Goal: Information Seeking & Learning: Learn about a topic

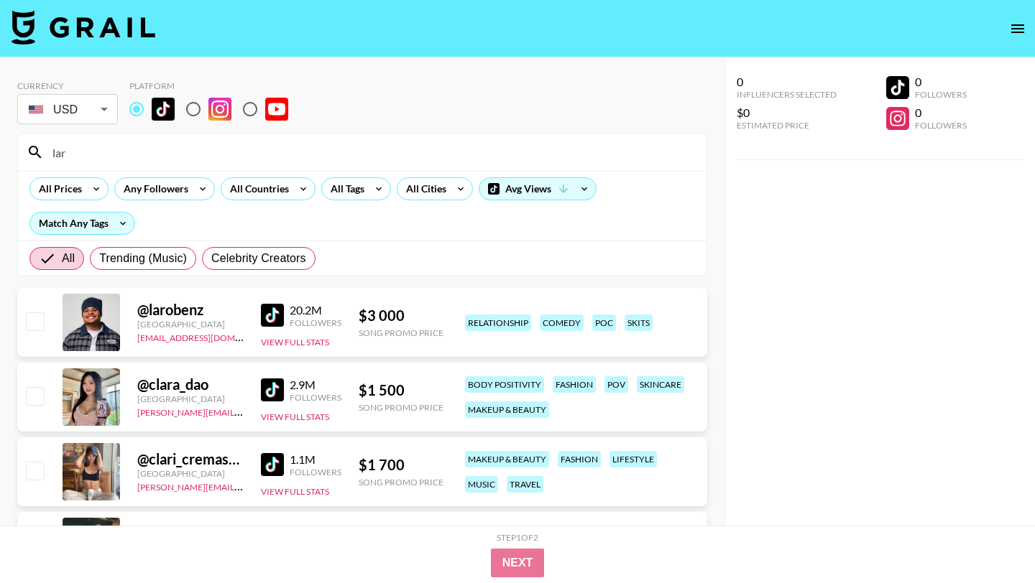
drag, startPoint x: 88, startPoint y: 152, endPoint x: 8, endPoint y: 140, distance: 80.7
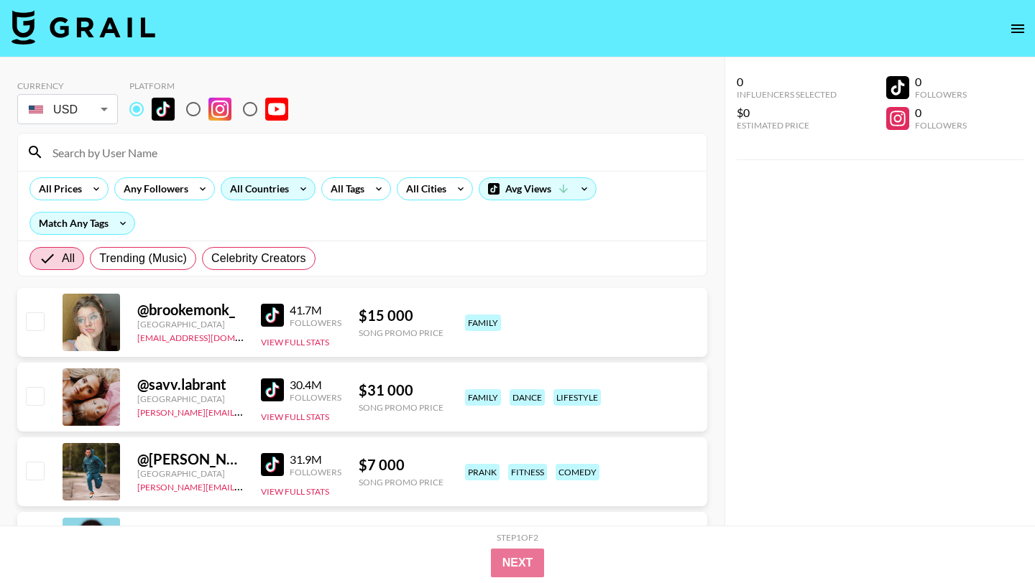
click at [286, 190] on div "All Countries" at bounding box center [256, 189] width 70 height 22
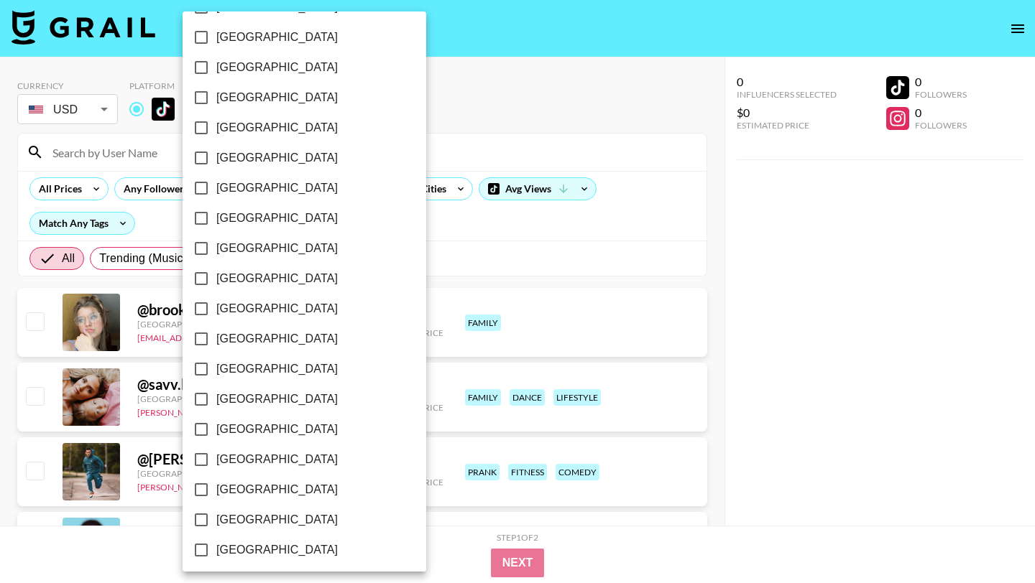
scroll to position [1092, 0]
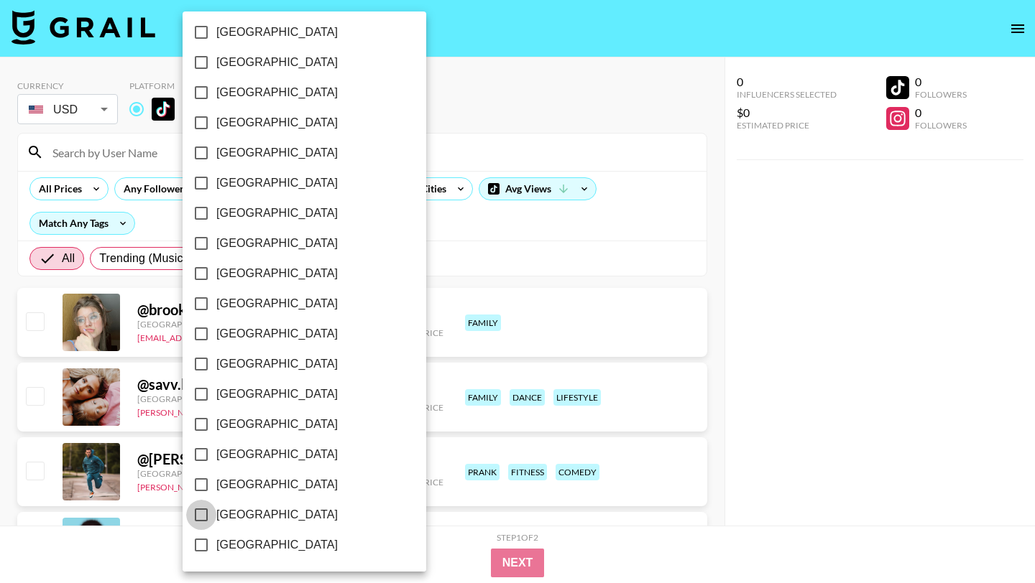
click at [204, 521] on input "[GEOGRAPHIC_DATA]" at bounding box center [201, 515] width 30 height 30
checkbox input "true"
click at [453, 255] on div at bounding box center [517, 291] width 1035 height 583
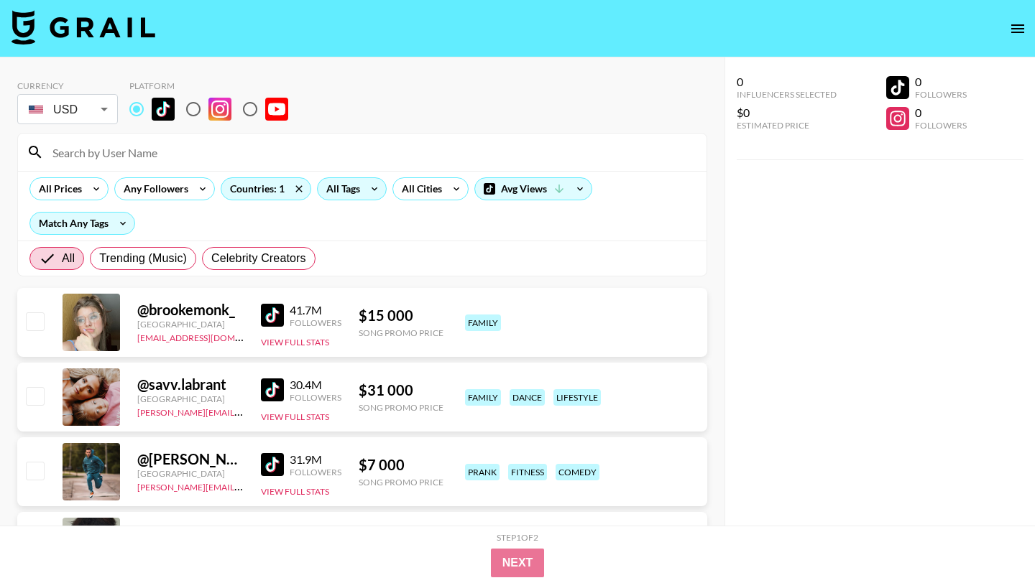
click at [371, 189] on icon at bounding box center [374, 189] width 23 height 22
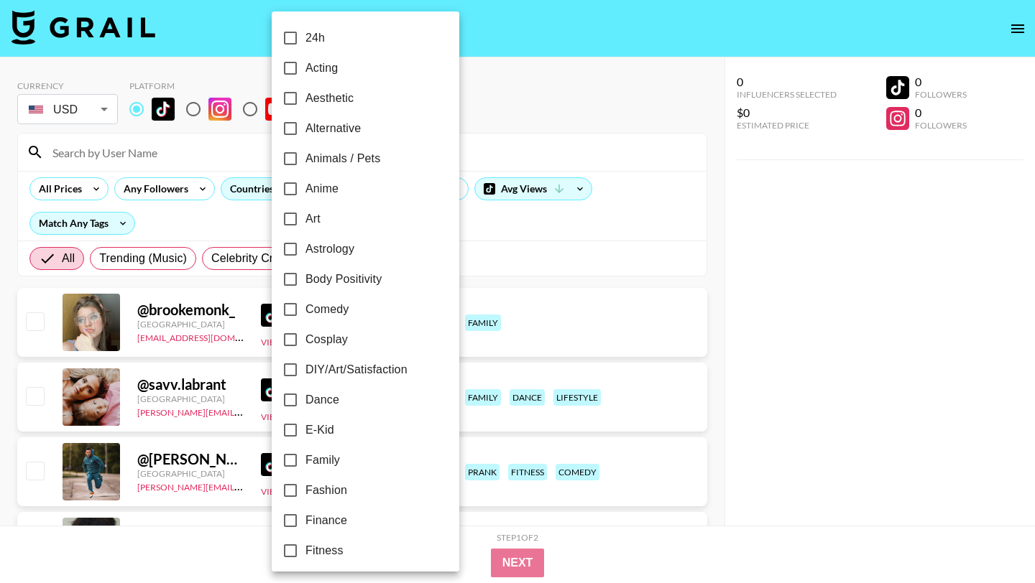
click at [289, 126] on input "Alternative" at bounding box center [290, 129] width 30 height 30
checkbox input "true"
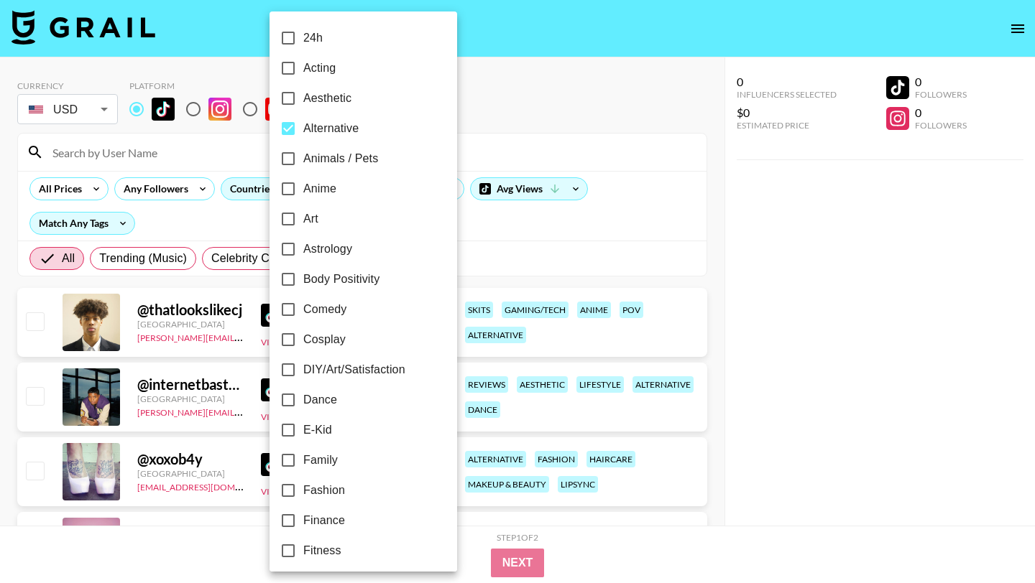
click at [158, 215] on div at bounding box center [517, 291] width 1035 height 583
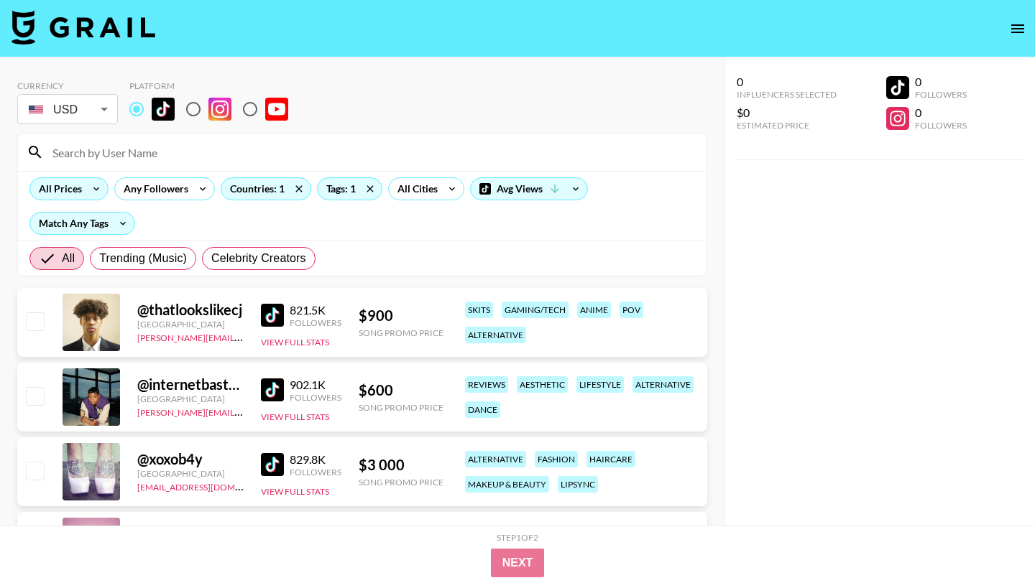
click at [80, 193] on div "All Prices" at bounding box center [57, 189] width 55 height 22
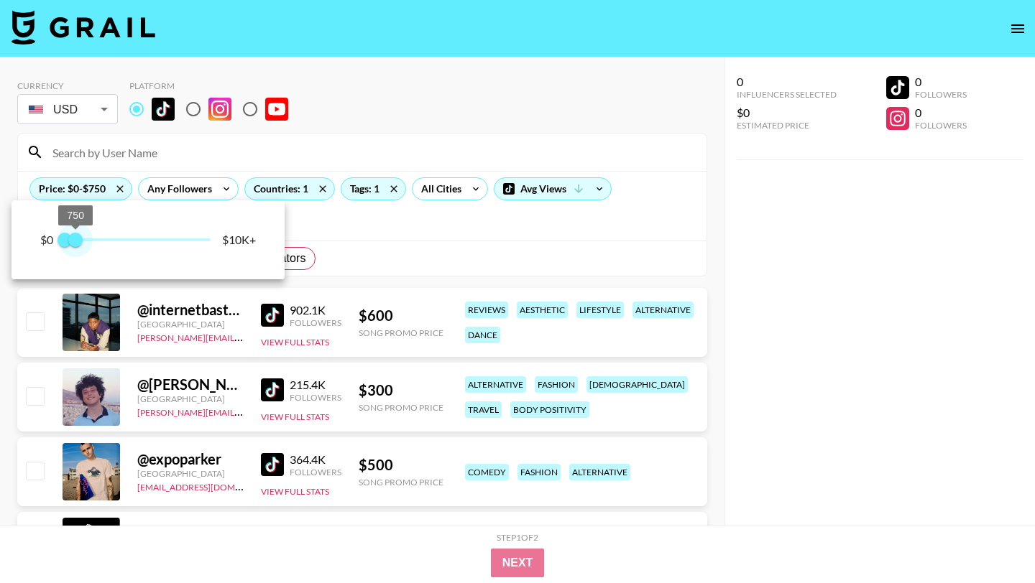
type input "500"
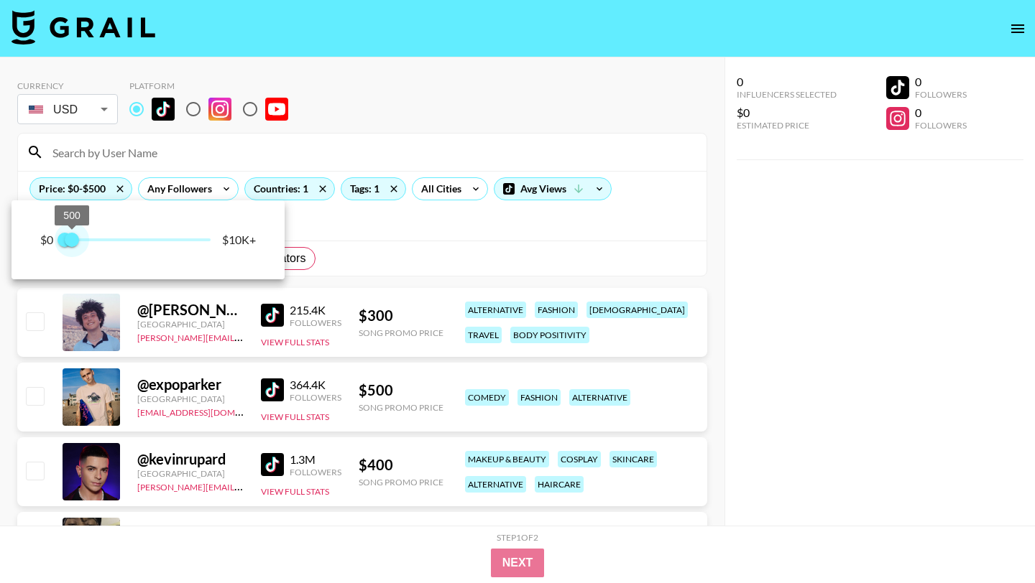
drag, startPoint x: 171, startPoint y: 240, endPoint x: 74, endPoint y: 244, distance: 97.1
click at [74, 244] on span "500" at bounding box center [72, 240] width 14 height 14
click at [389, 232] on div at bounding box center [517, 291] width 1035 height 583
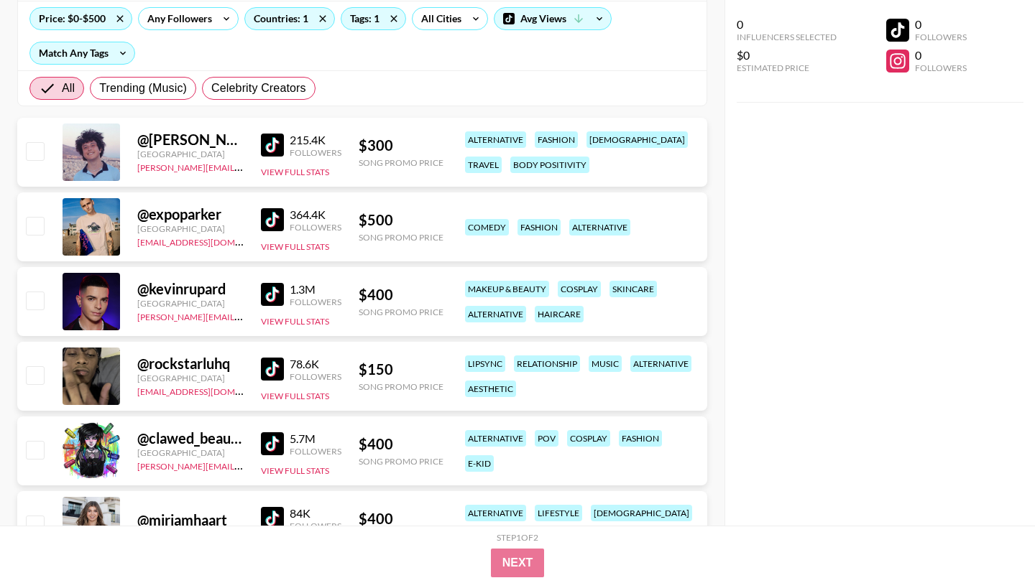
scroll to position [485, 0]
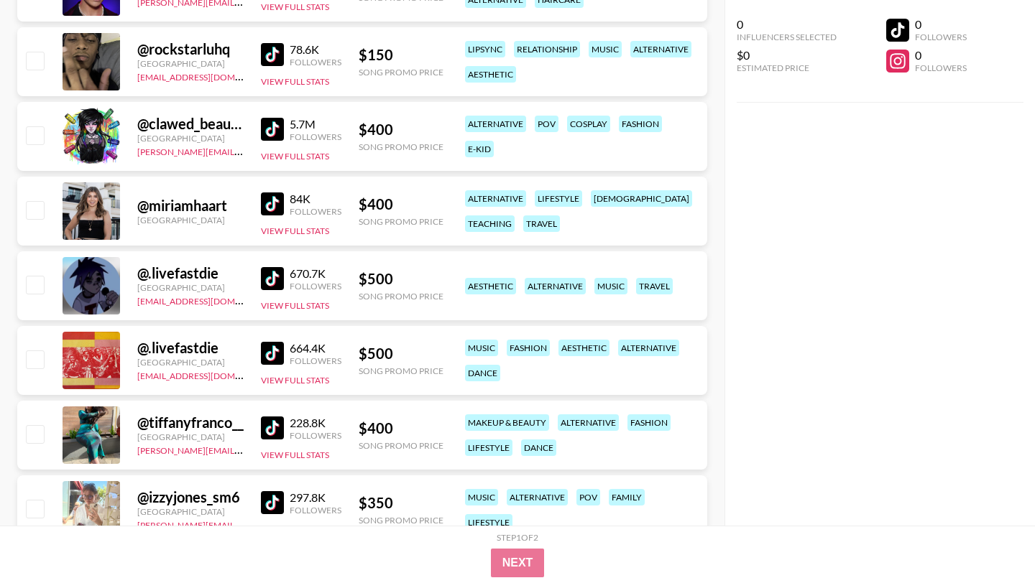
click at [269, 207] on img at bounding box center [272, 204] width 23 height 23
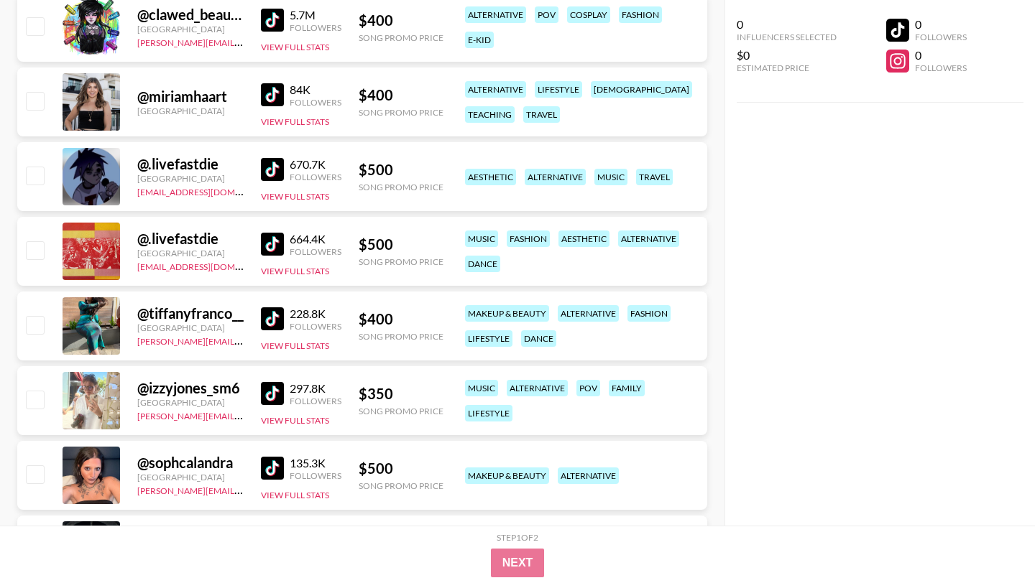
scroll to position [593, 0]
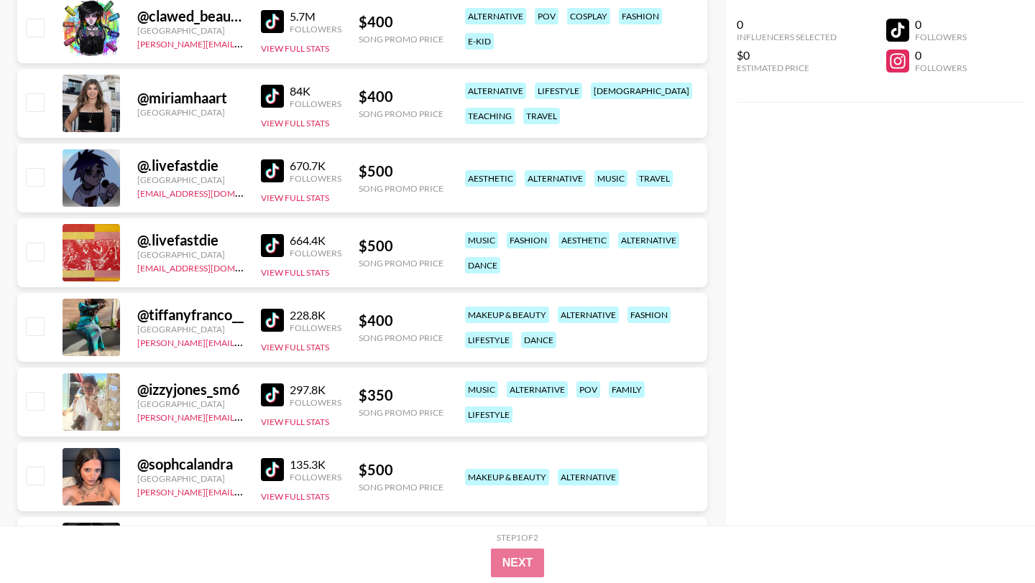
click at [262, 313] on img at bounding box center [272, 320] width 23 height 23
click at [262, 322] on img at bounding box center [272, 320] width 23 height 23
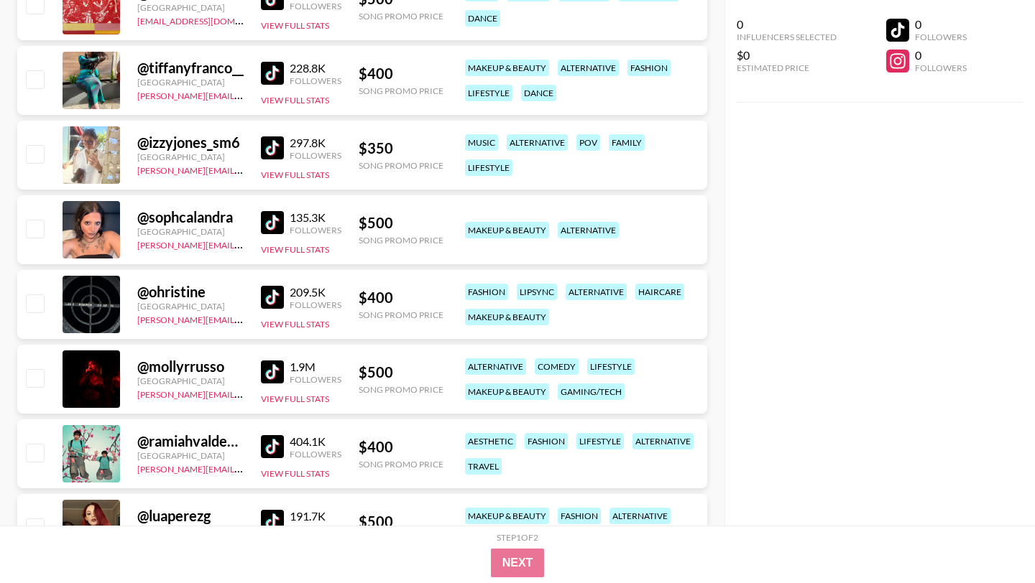
scroll to position [845, 0]
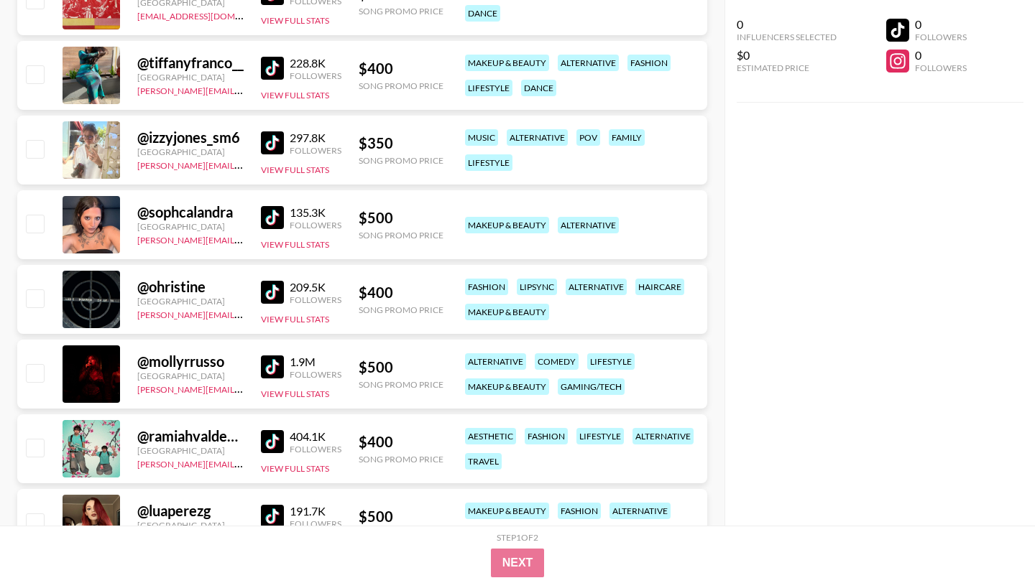
click at [269, 221] on img at bounding box center [272, 217] width 23 height 23
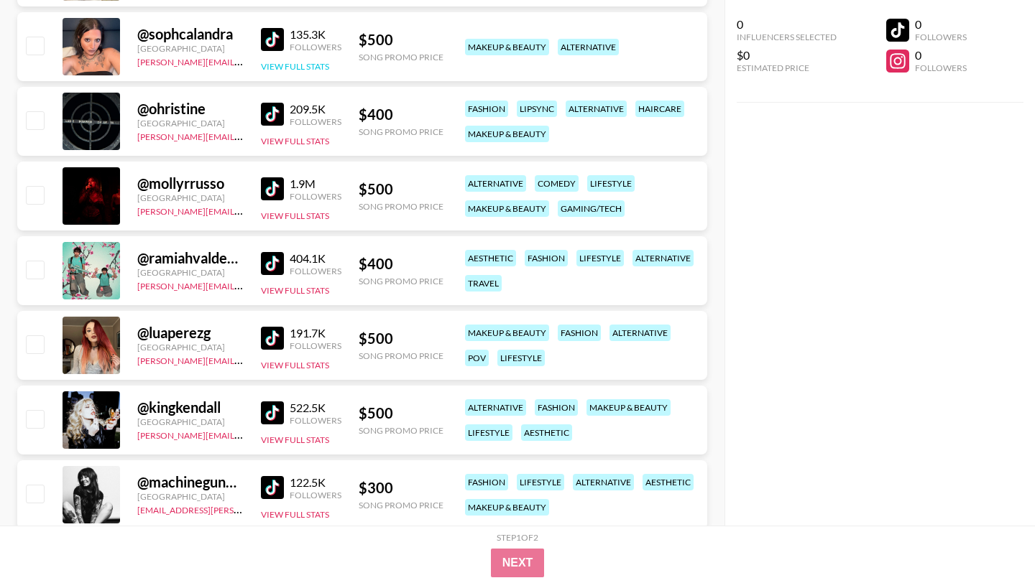
scroll to position [1045, 0]
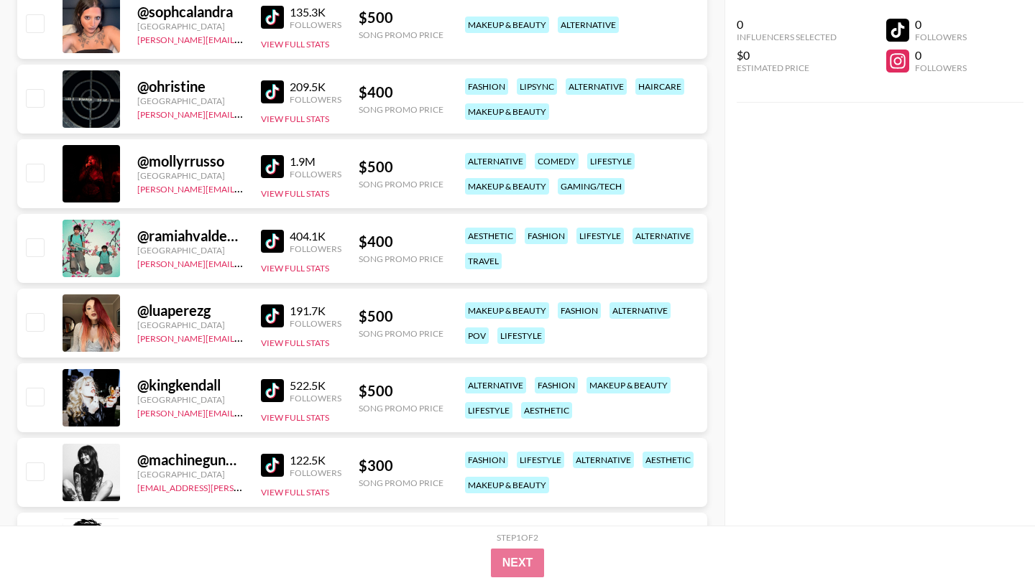
click at [273, 162] on img at bounding box center [272, 166] width 23 height 23
click at [269, 314] on img at bounding box center [272, 316] width 23 height 23
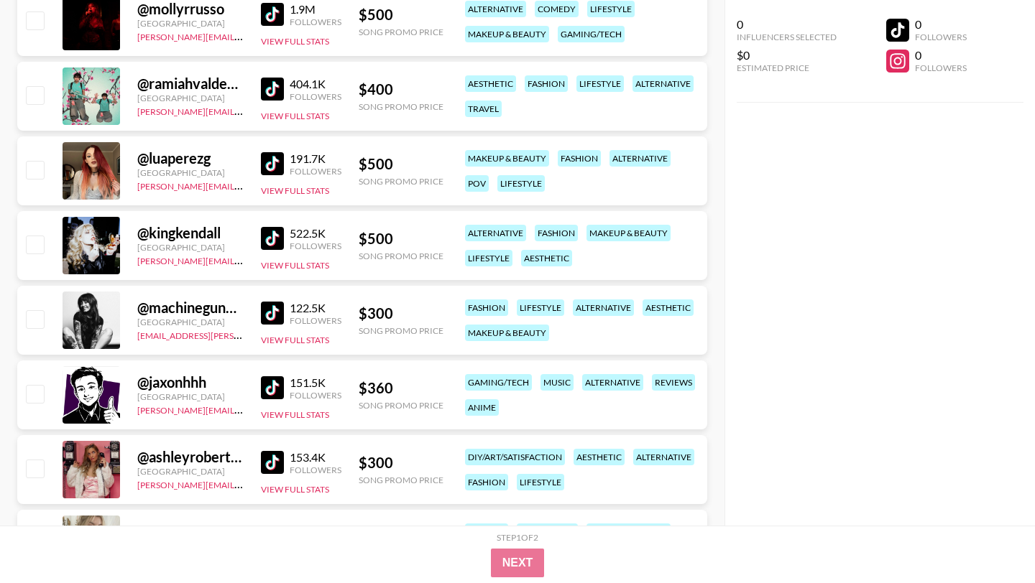
click at [272, 307] on img at bounding box center [272, 313] width 23 height 23
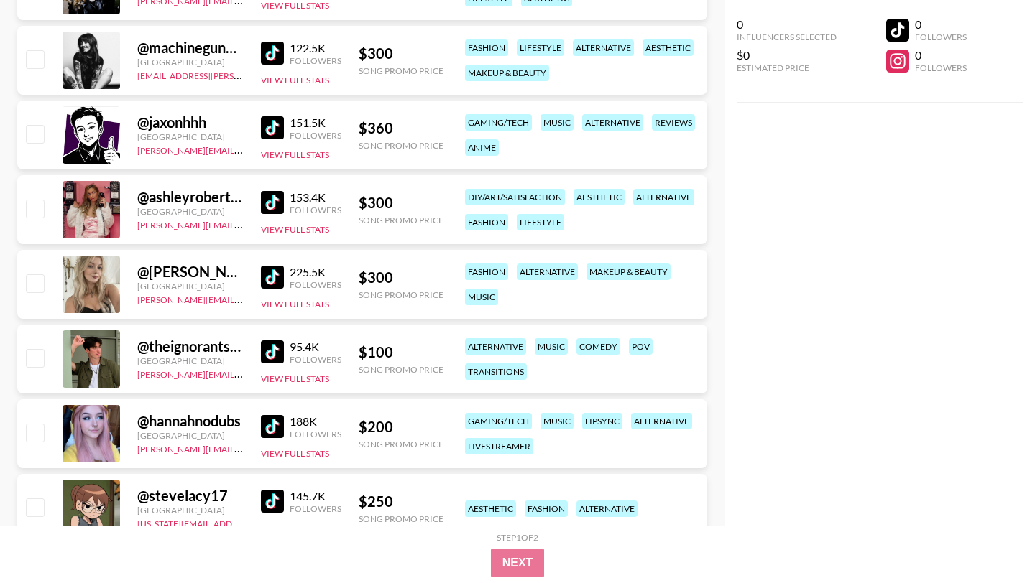
scroll to position [1459, 0]
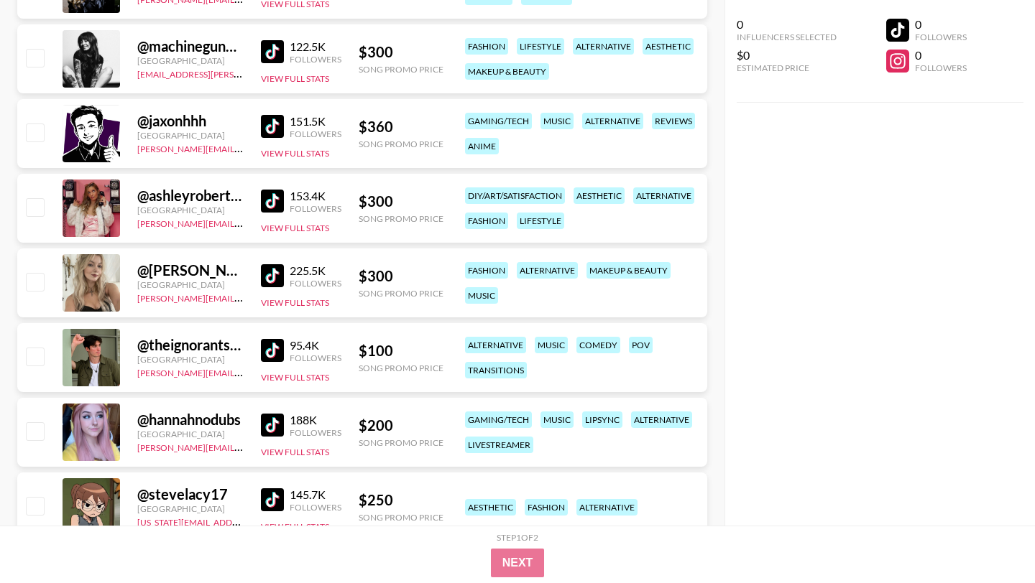
click at [278, 131] on img at bounding box center [272, 126] width 23 height 23
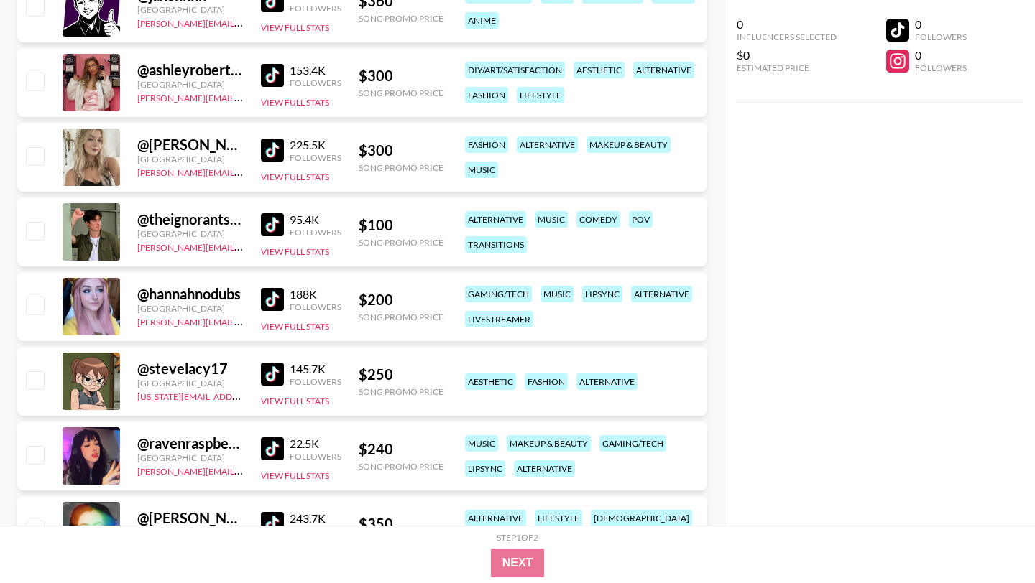
scroll to position [1586, 0]
click at [266, 147] on img at bounding box center [272, 149] width 23 height 23
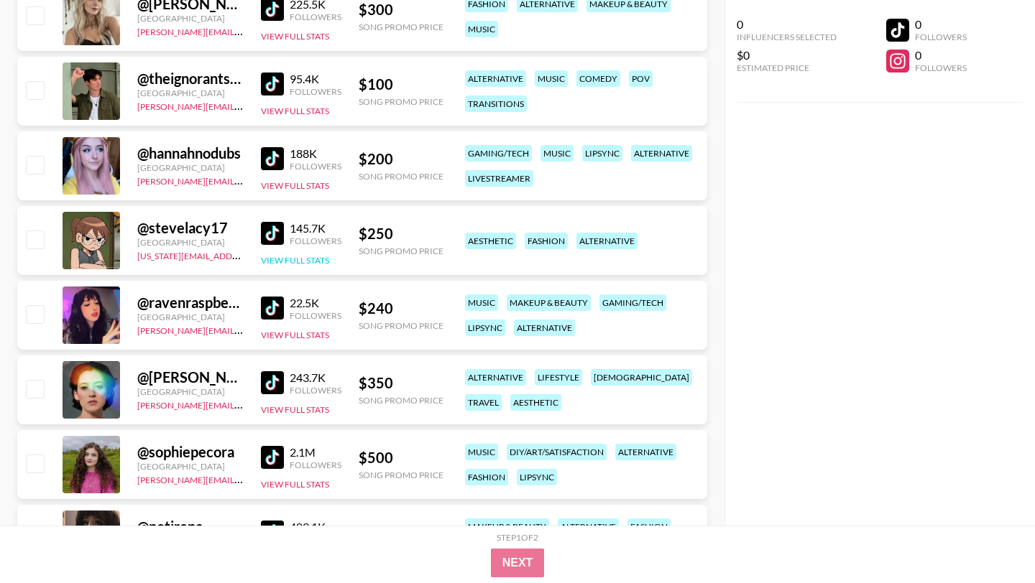
scroll to position [1735, 0]
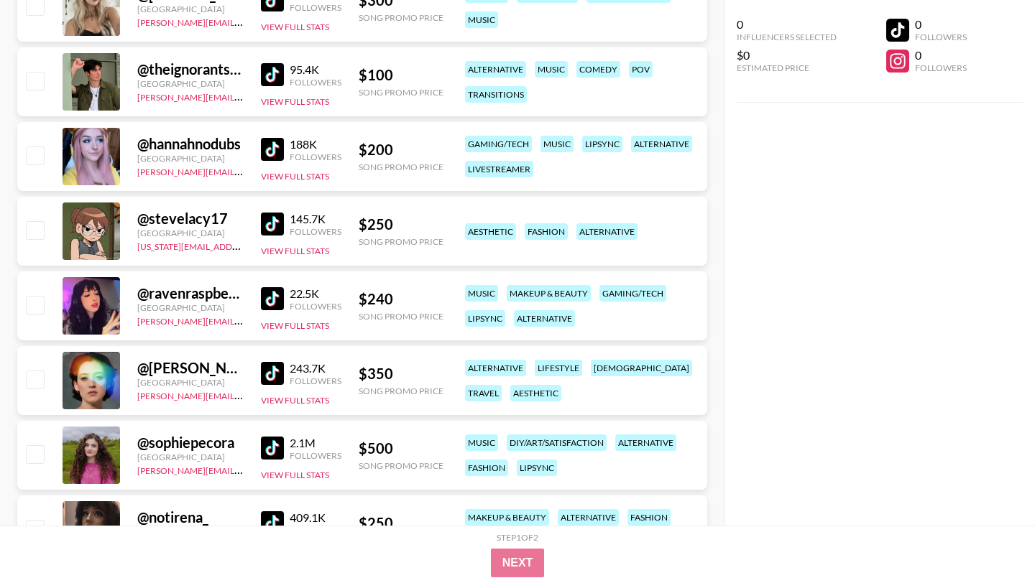
click at [272, 148] on img at bounding box center [272, 149] width 23 height 23
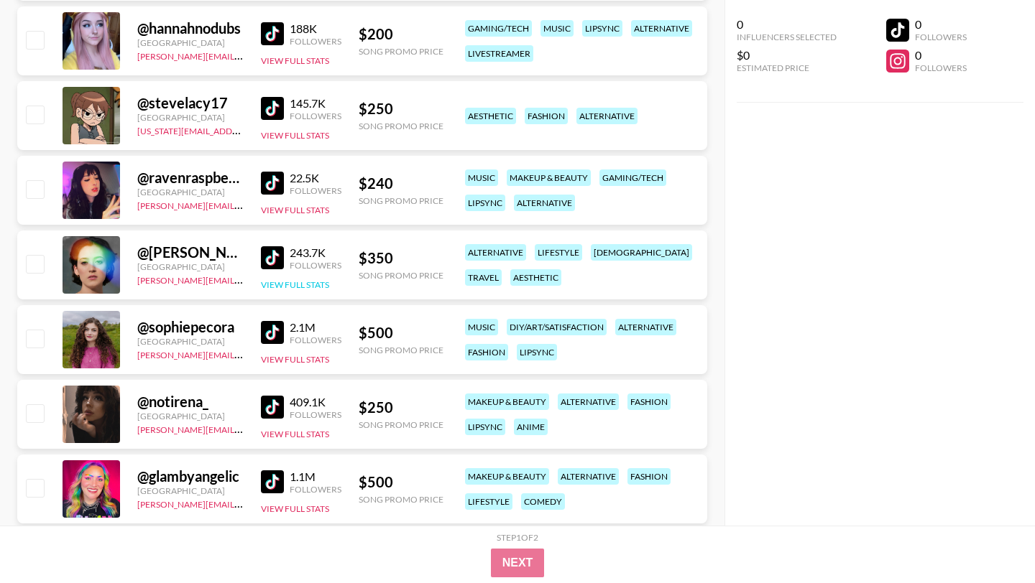
scroll to position [1868, 0]
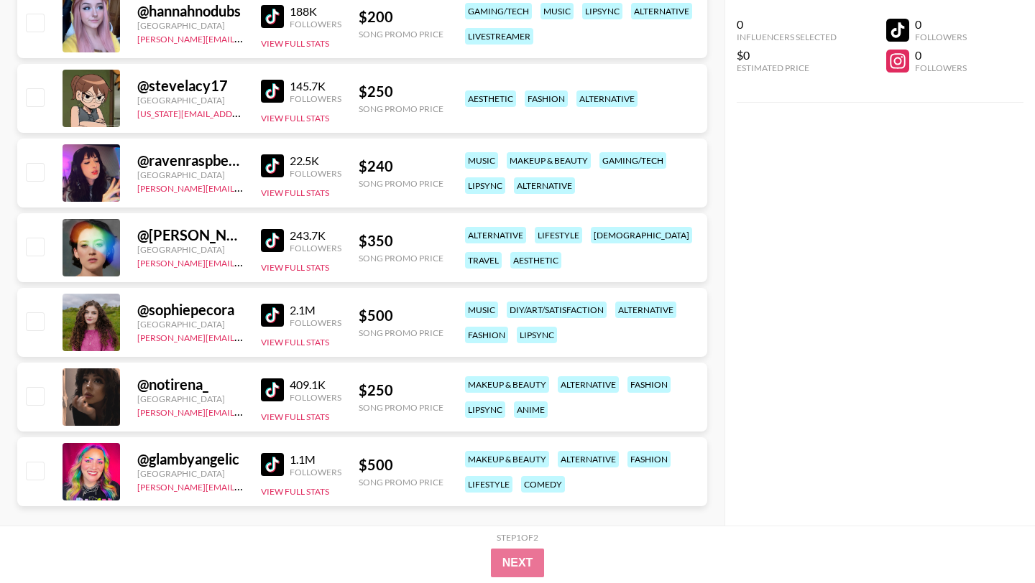
click at [279, 167] on img at bounding box center [272, 165] width 23 height 23
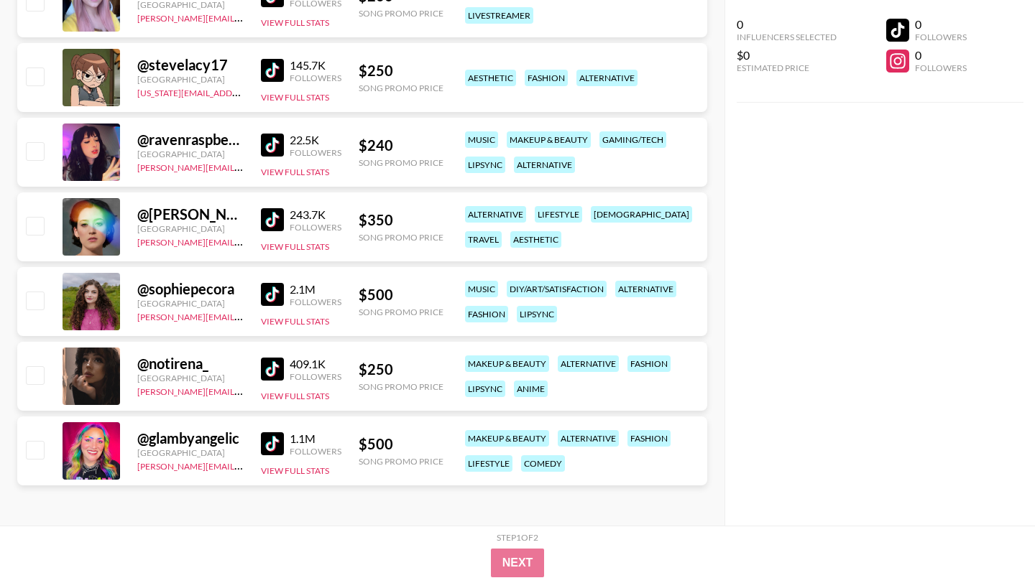
click at [275, 213] on img at bounding box center [272, 219] width 23 height 23
click at [268, 366] on img at bounding box center [272, 369] width 23 height 23
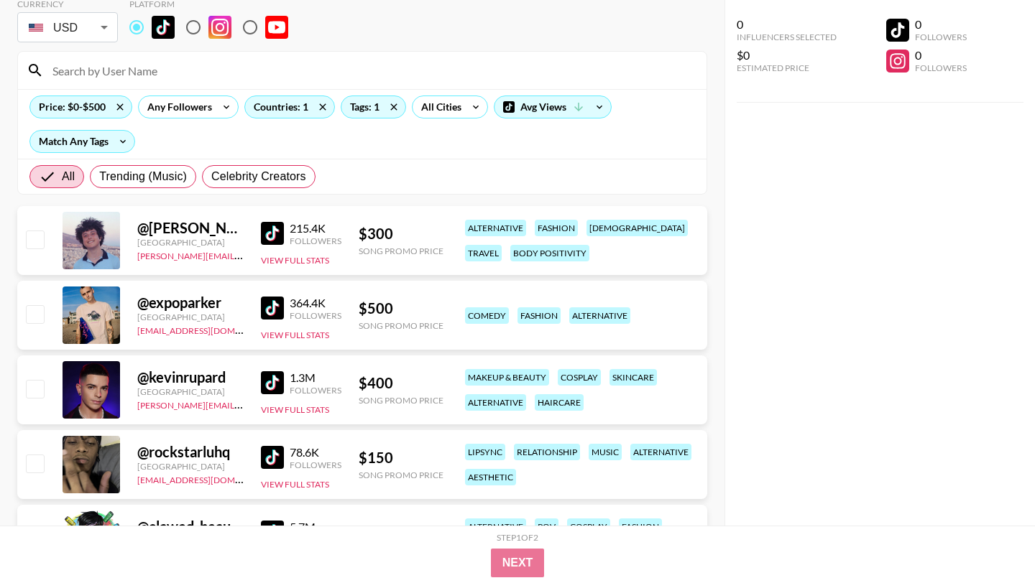
scroll to position [0, 0]
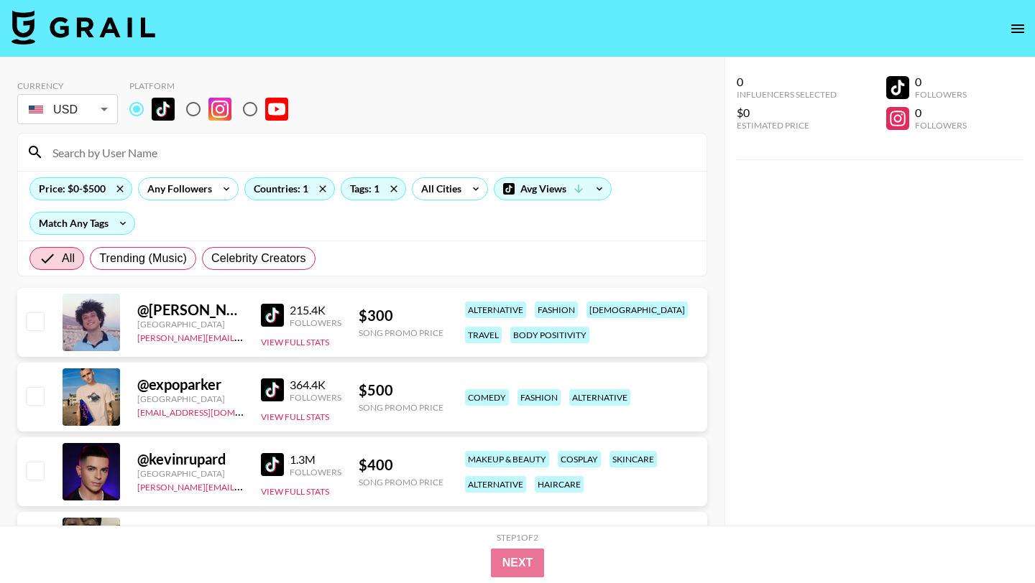
click at [186, 154] on input at bounding box center [371, 152] width 654 height 23
paste input "@alahnaestrella"
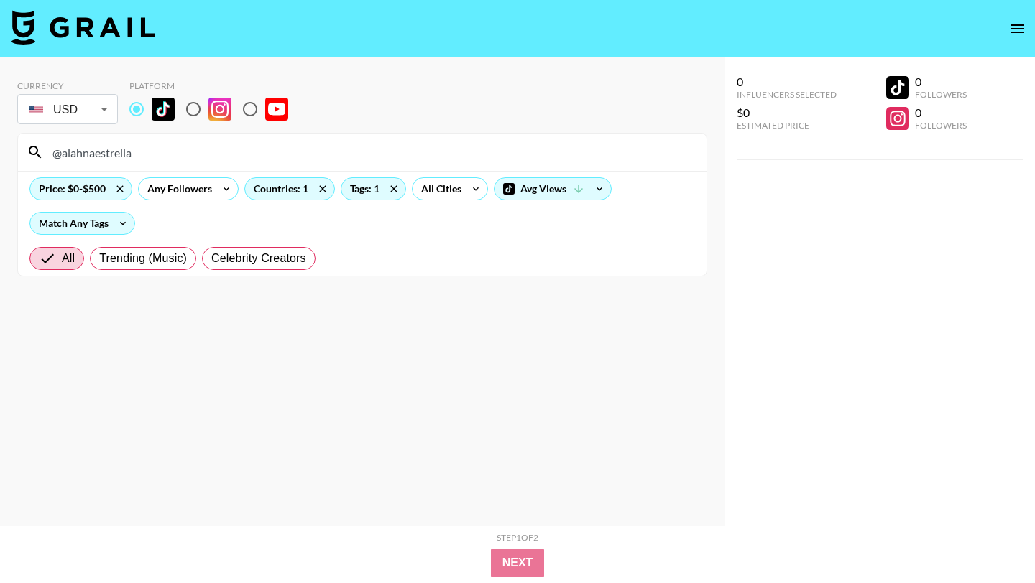
click at [57, 151] on input "@alahnaestrella" at bounding box center [371, 152] width 654 height 23
type input "@alahnaestrella"
click at [362, 193] on div "Tags: 1" at bounding box center [373, 189] width 64 height 22
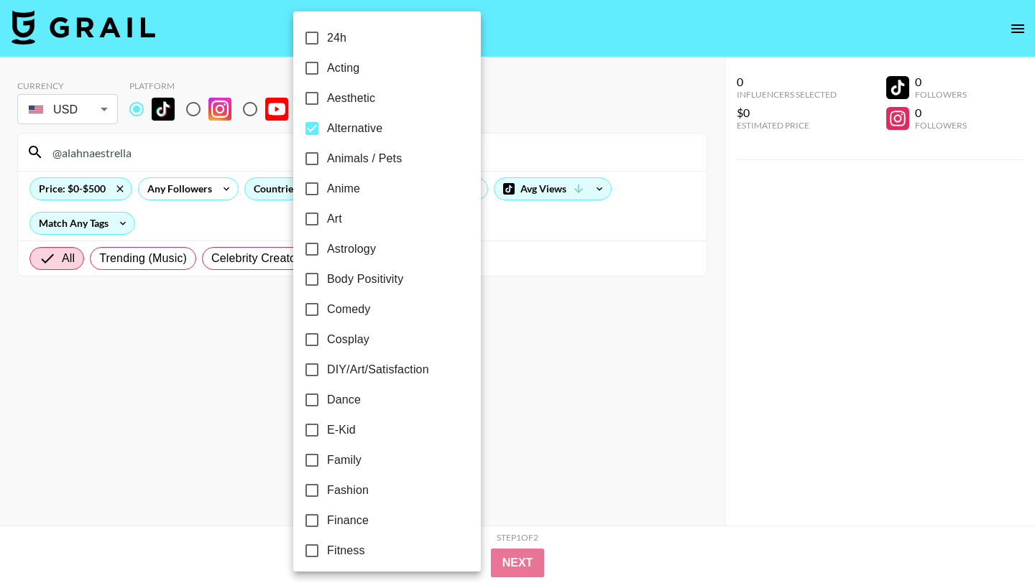
click at [314, 132] on input "Alternative" at bounding box center [312, 129] width 30 height 30
checkbox input "false"
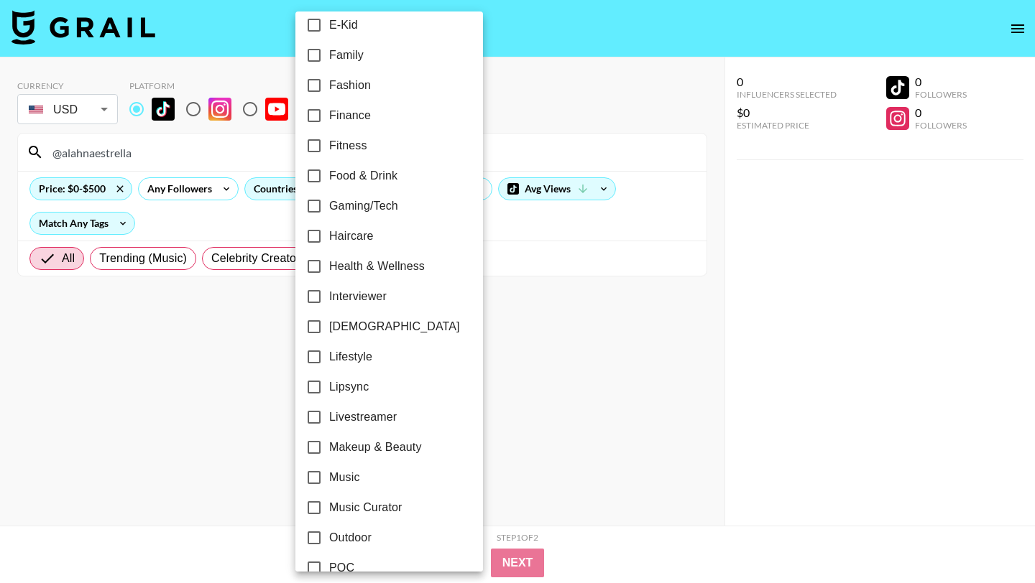
scroll to position [417, 0]
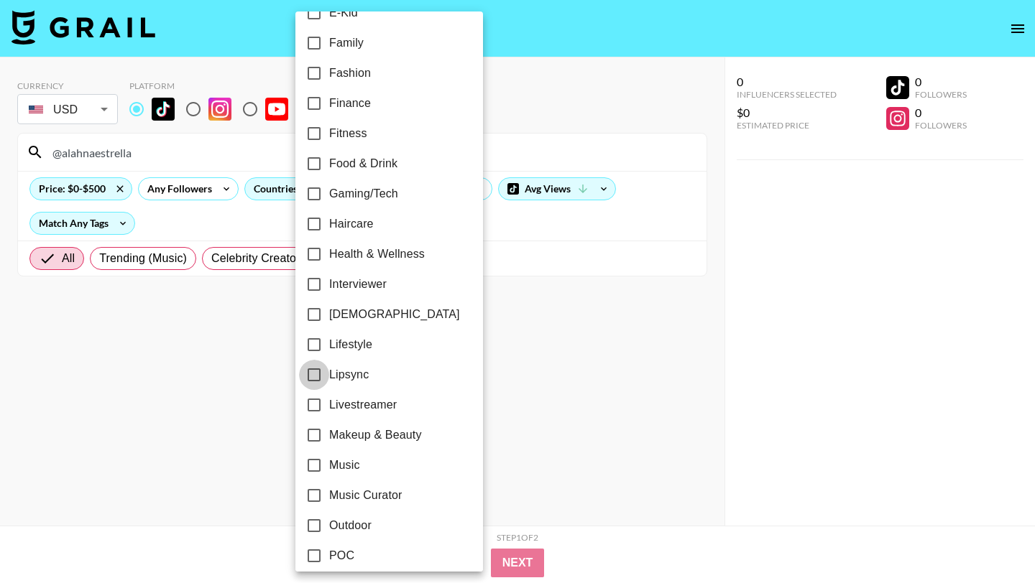
click at [317, 380] on input "Lipsync" at bounding box center [314, 375] width 30 height 30
checkbox input "true"
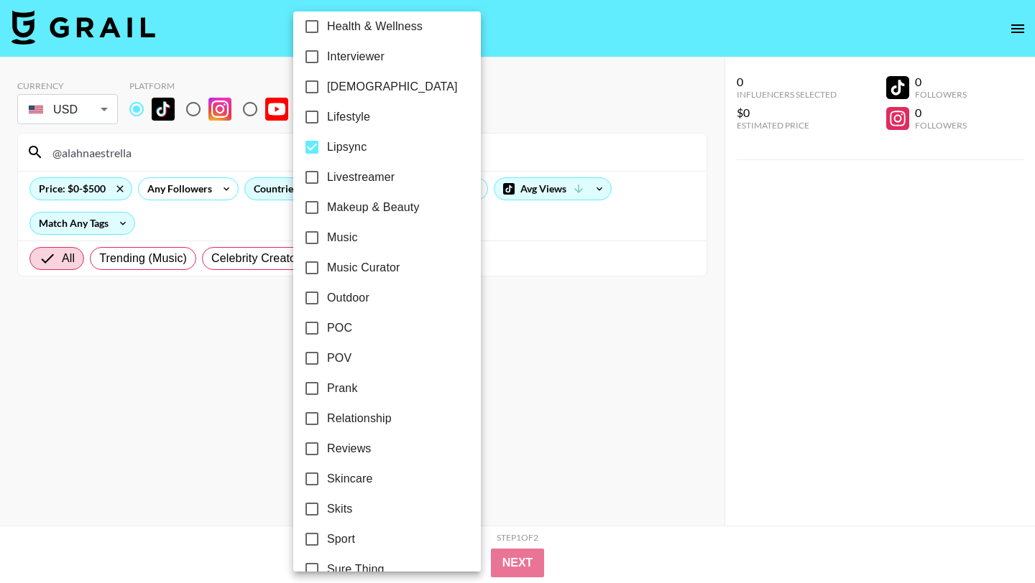
scroll to position [656, 0]
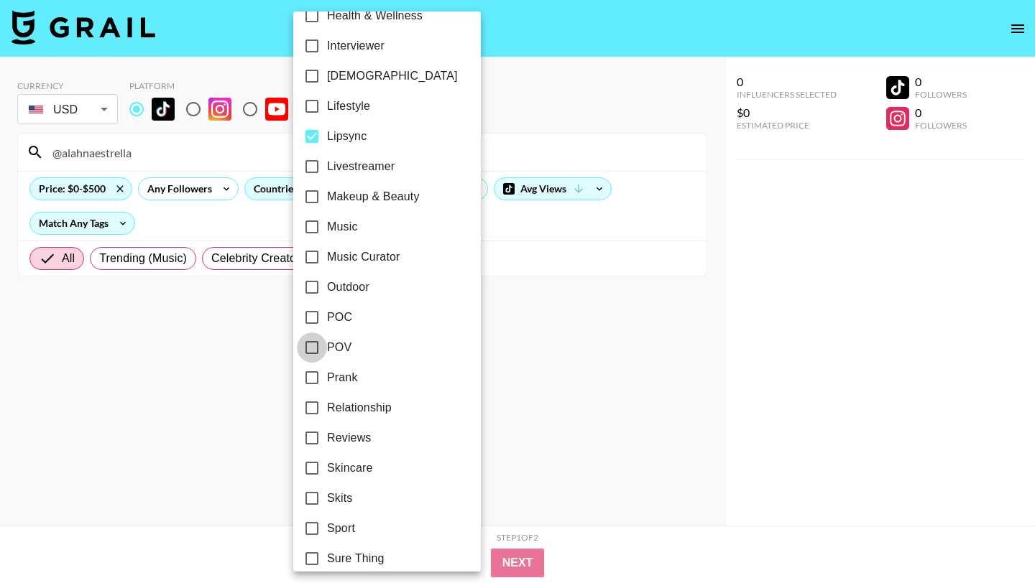
click at [313, 346] on input "POV" at bounding box center [312, 348] width 30 height 30
checkbox input "true"
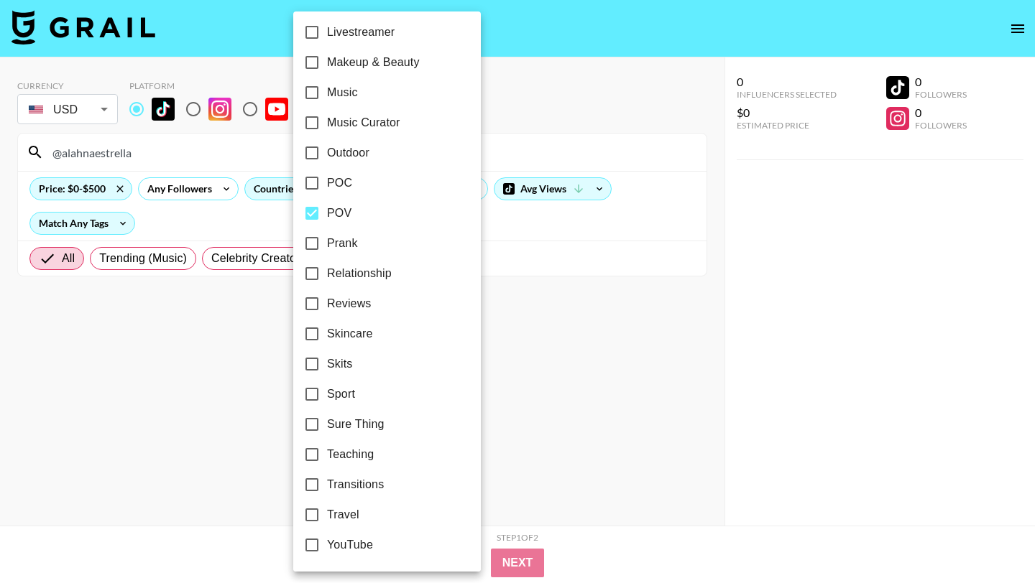
click at [558, 399] on div at bounding box center [517, 291] width 1035 height 583
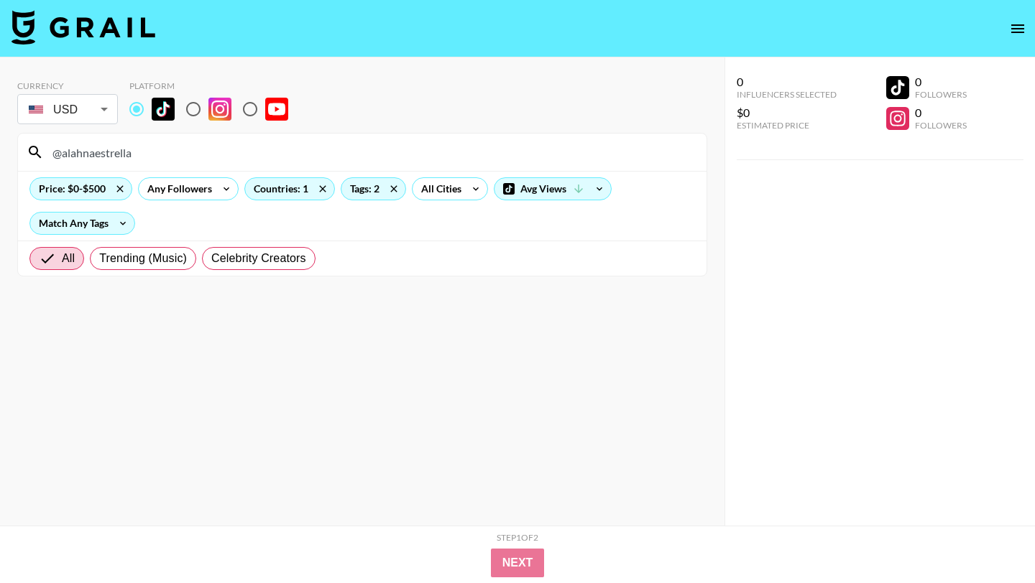
drag, startPoint x: 145, startPoint y: 154, endPoint x: 0, endPoint y: 154, distance: 145.1
click at [0, 154] on div "Currency USD USD ​ Platform @alahnaestrella Price: $0-$500 Any Followers Countr…" at bounding box center [362, 320] width 724 height 526
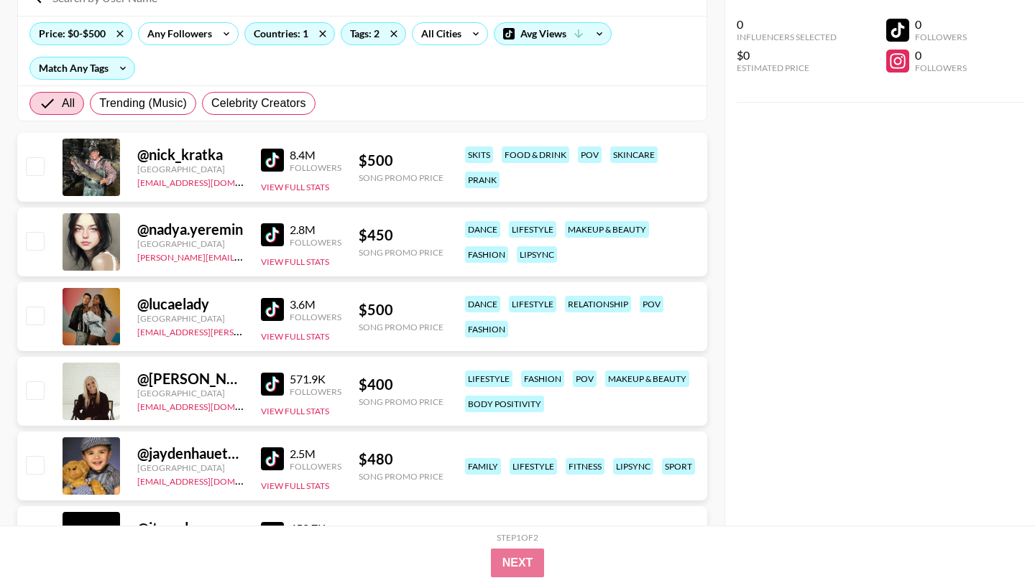
scroll to position [195, 0]
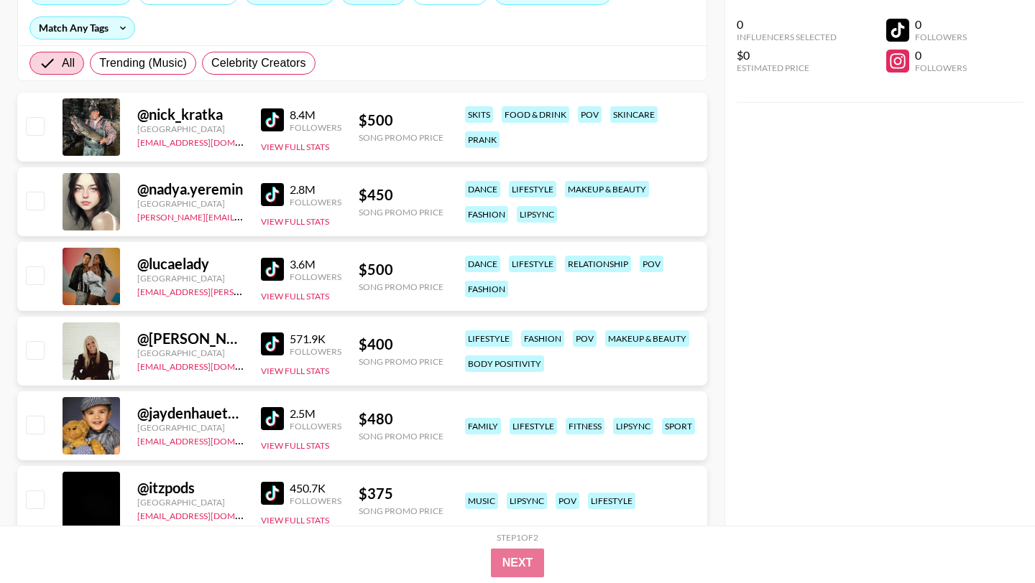
click at [280, 201] on img at bounding box center [272, 194] width 23 height 23
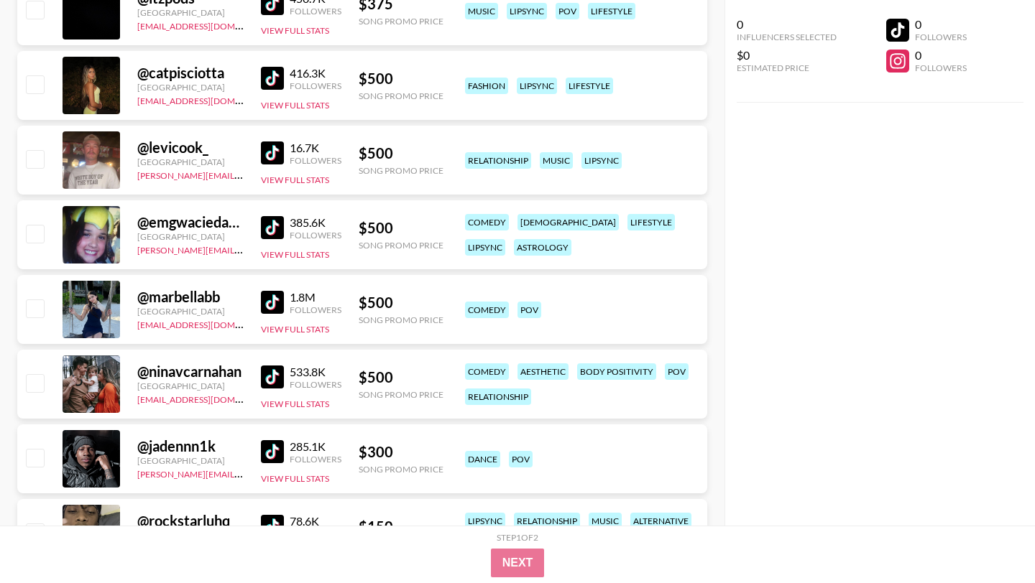
scroll to position [688, 0]
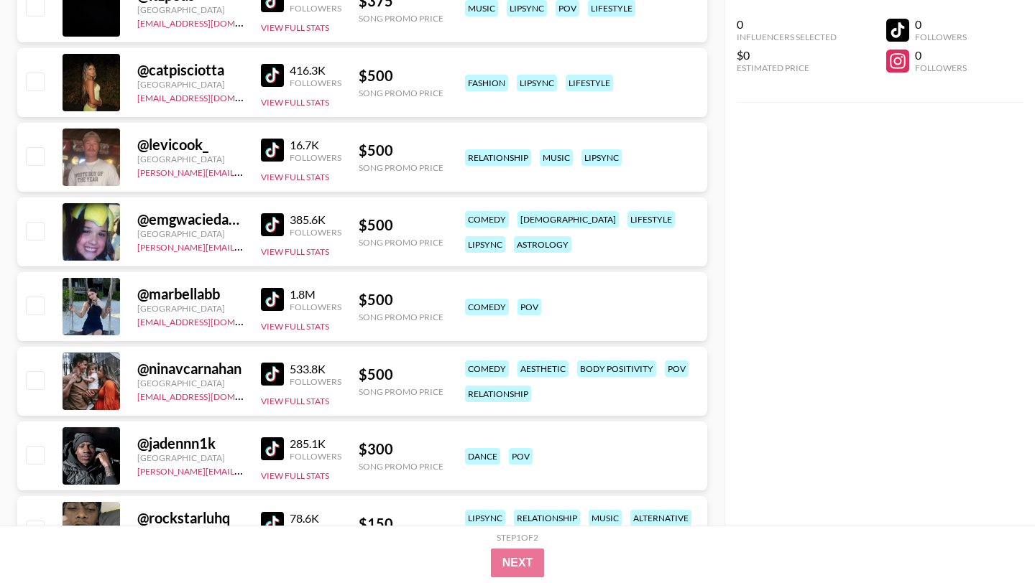
click at [277, 223] on img at bounding box center [272, 224] width 23 height 23
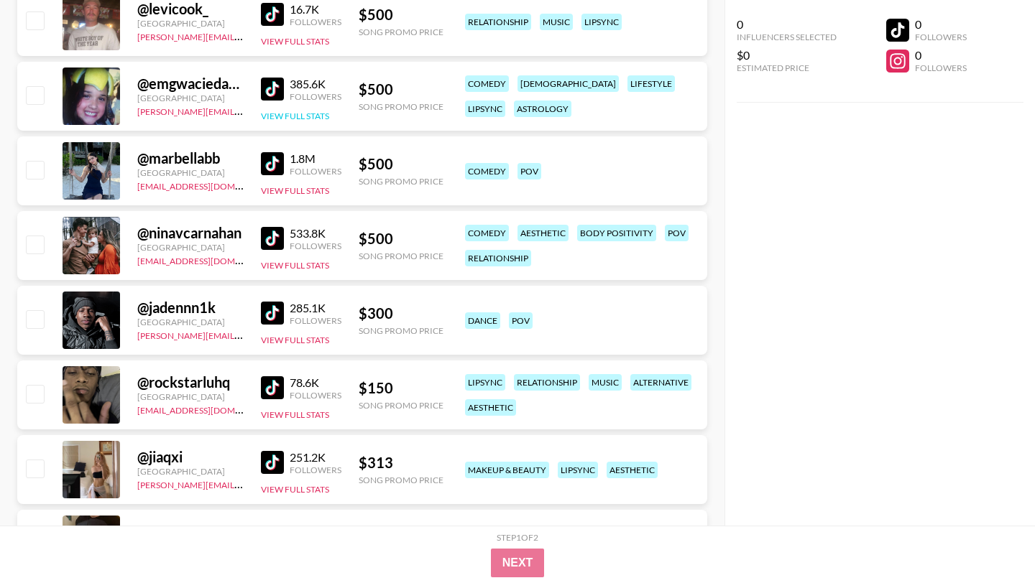
scroll to position [825, 0]
click at [270, 237] on img at bounding box center [272, 237] width 23 height 23
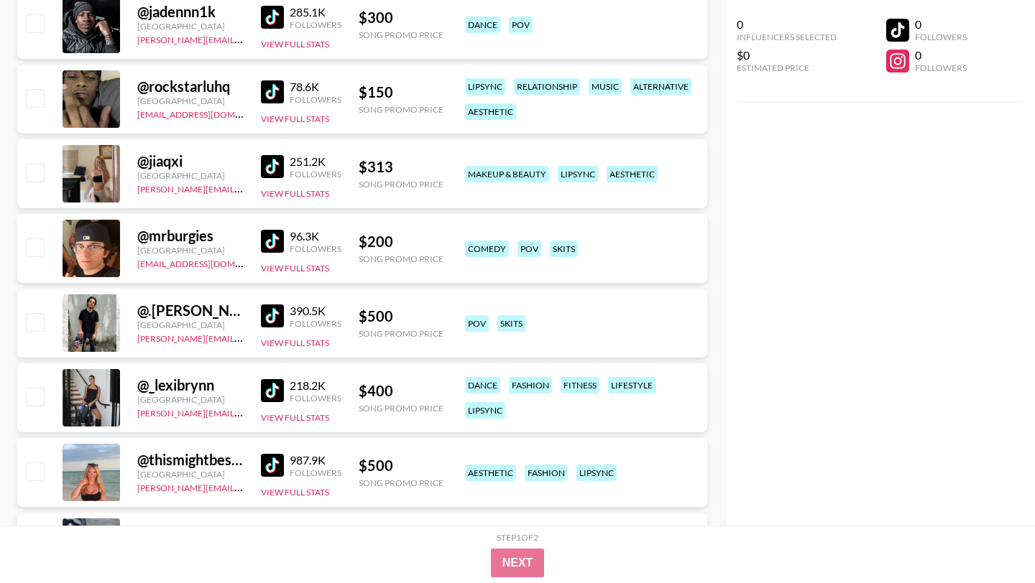
scroll to position [1121, 0]
click at [273, 156] on img at bounding box center [272, 165] width 23 height 23
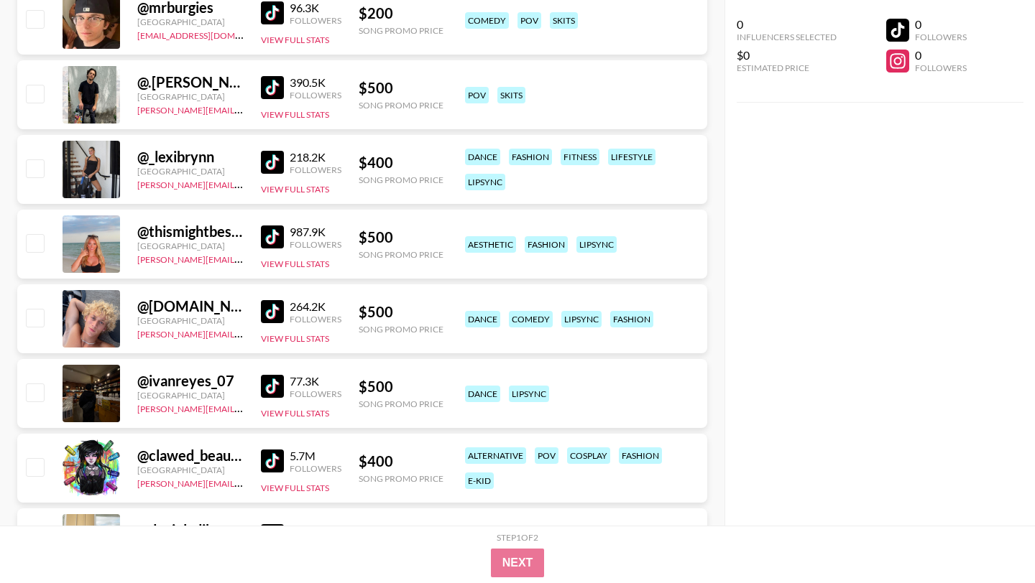
scroll to position [1351, 0]
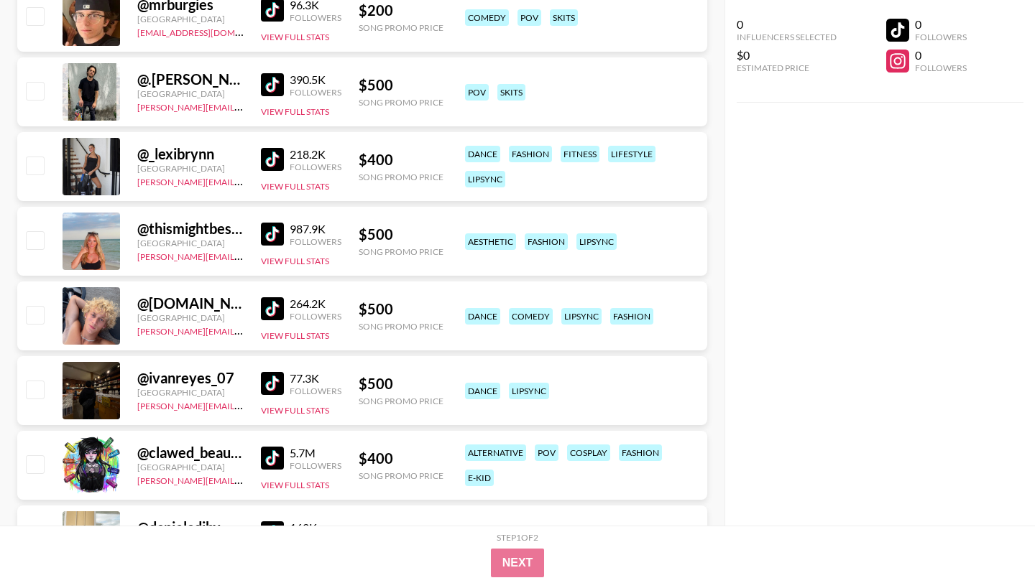
click at [274, 157] on img at bounding box center [272, 159] width 23 height 23
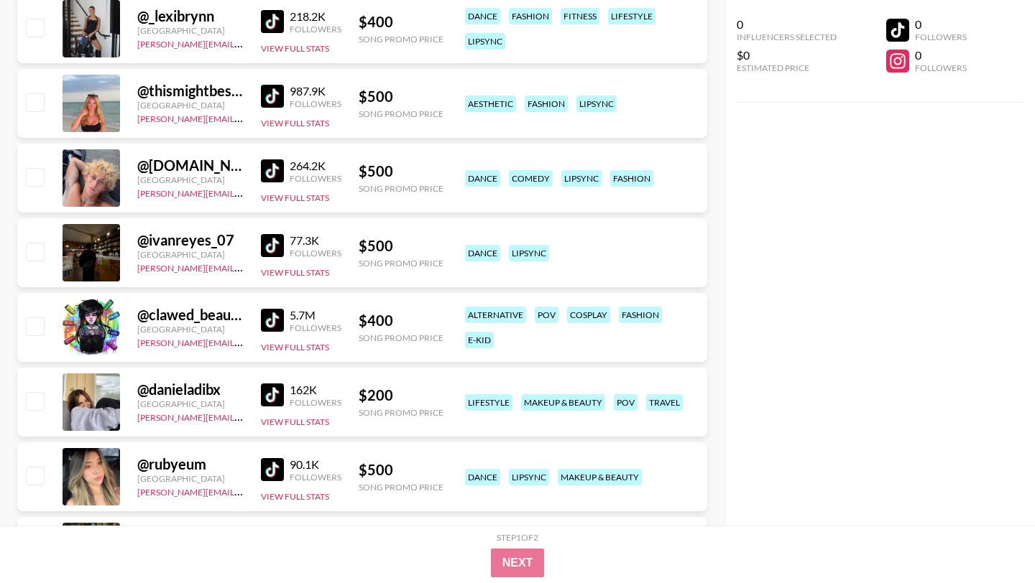
scroll to position [1492, 0]
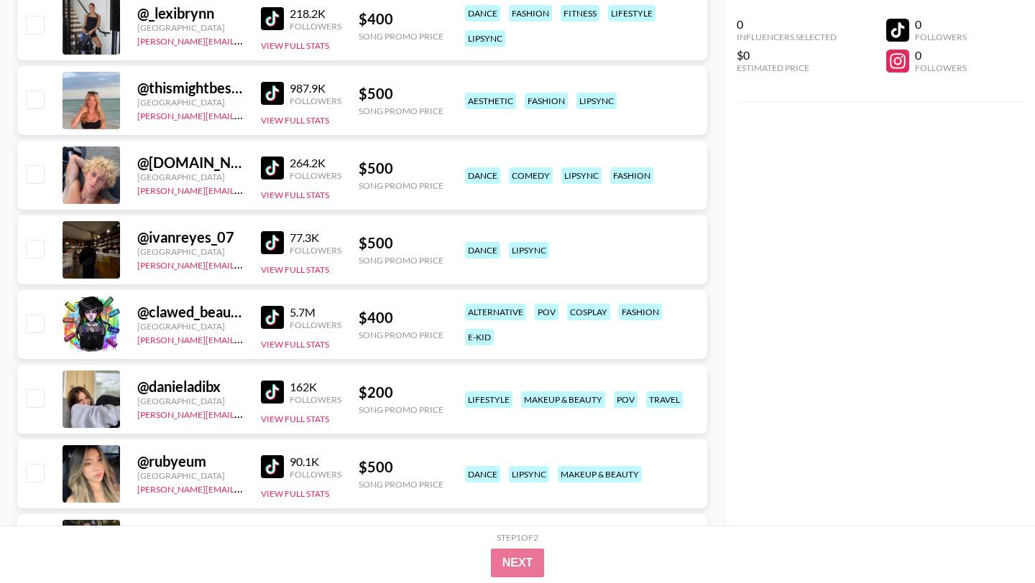
click at [270, 314] on img at bounding box center [272, 317] width 23 height 23
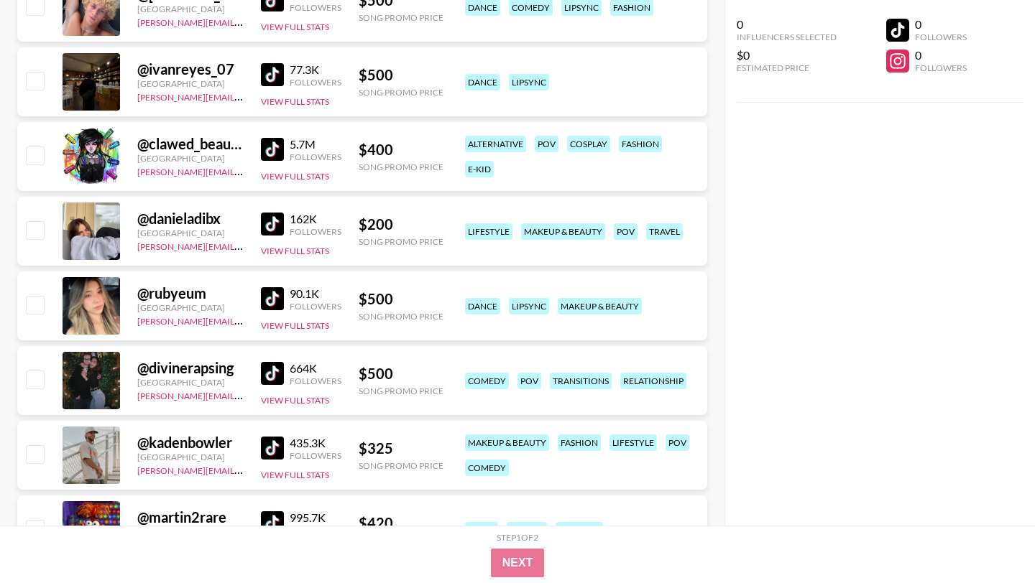
scroll to position [1661, 0]
click at [276, 226] on img at bounding box center [272, 223] width 23 height 23
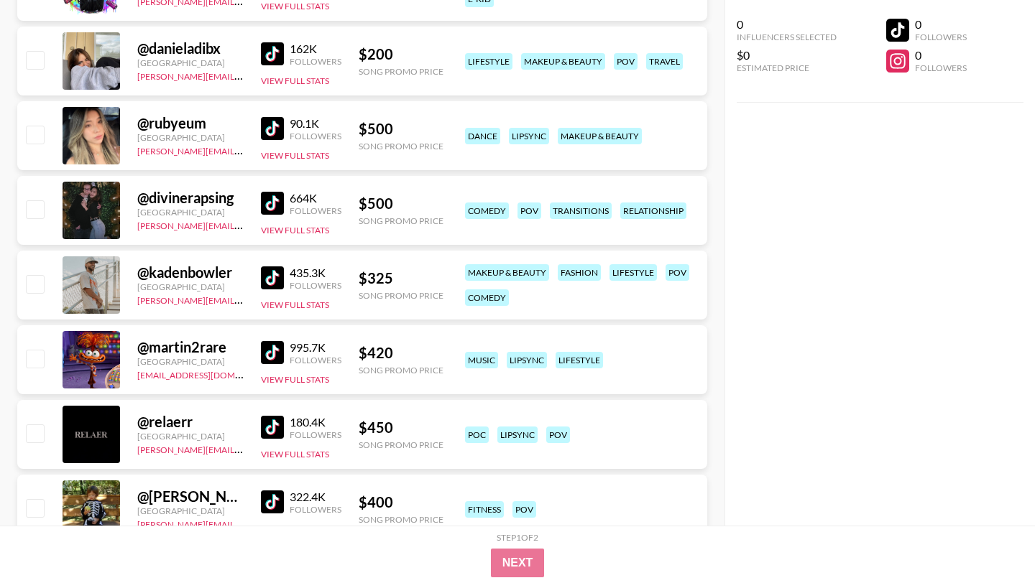
scroll to position [1841, 0]
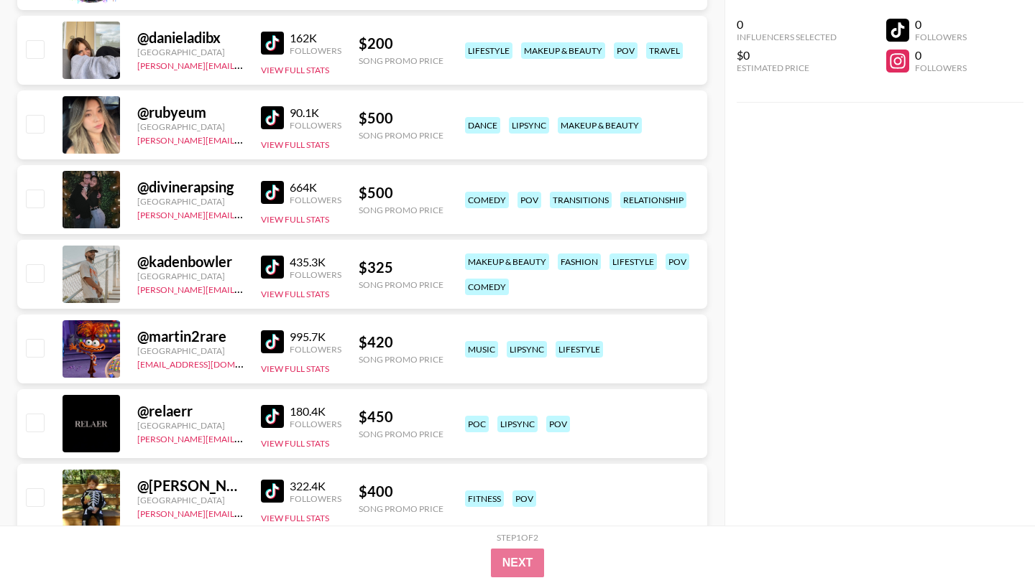
click at [276, 122] on img at bounding box center [272, 117] width 23 height 23
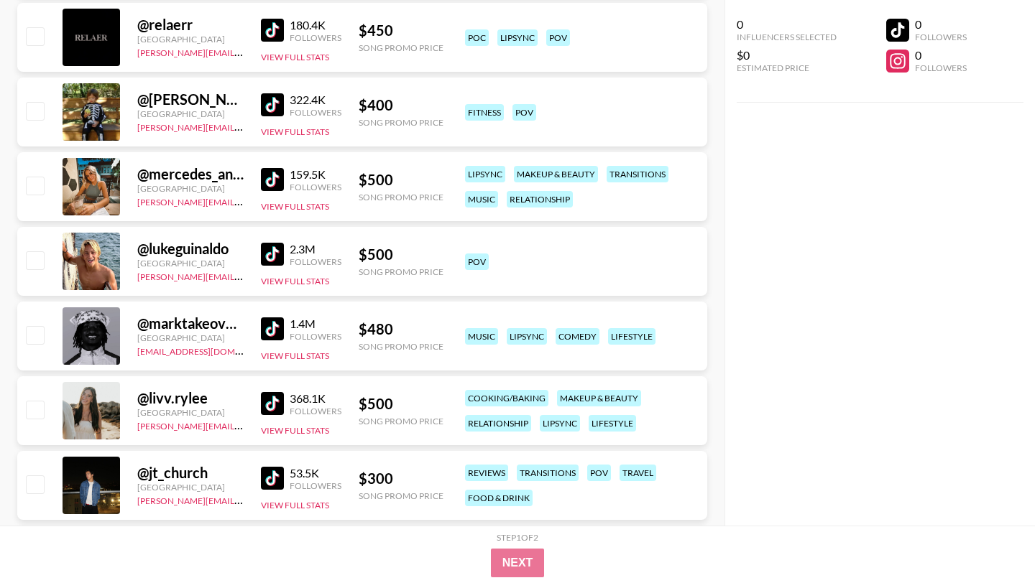
click at [279, 98] on img at bounding box center [272, 104] width 23 height 23
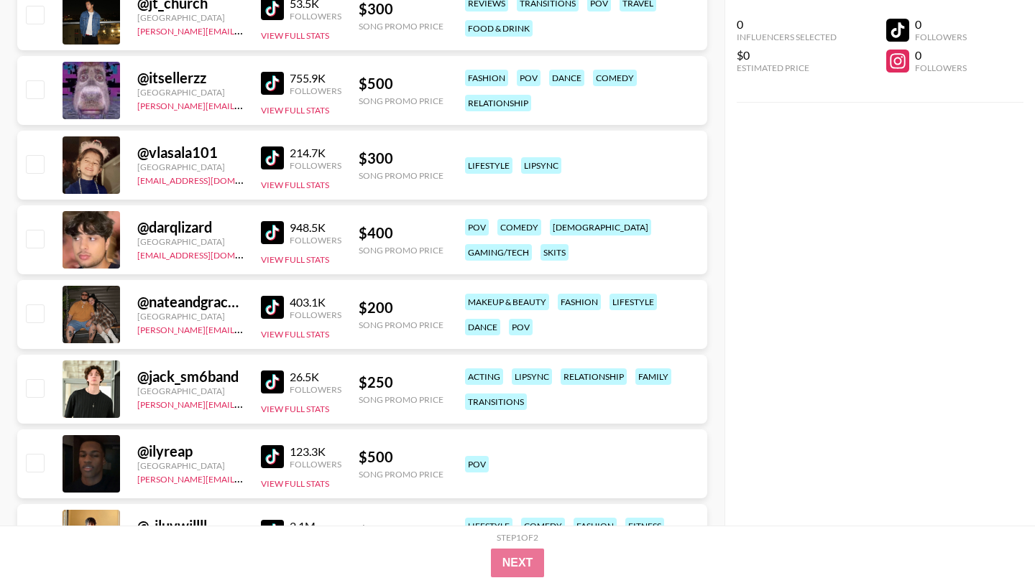
scroll to position [2701, 0]
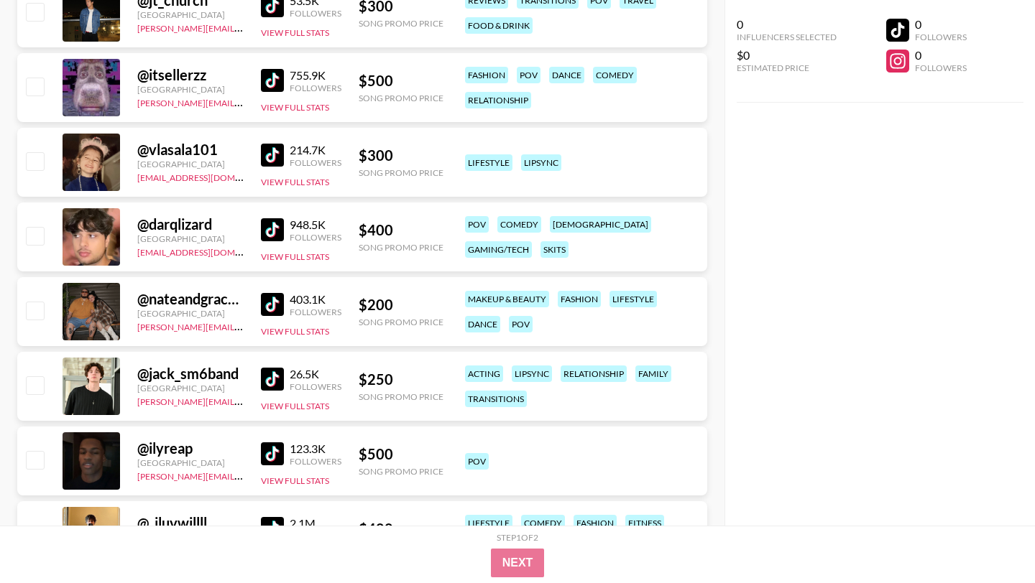
click at [277, 159] on img at bounding box center [272, 155] width 23 height 23
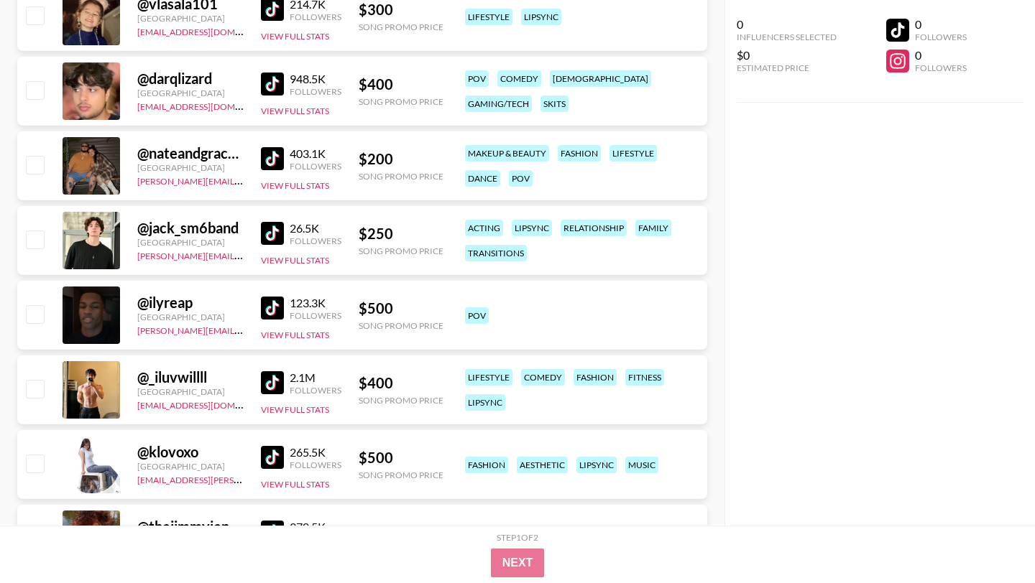
scroll to position [2871, 0]
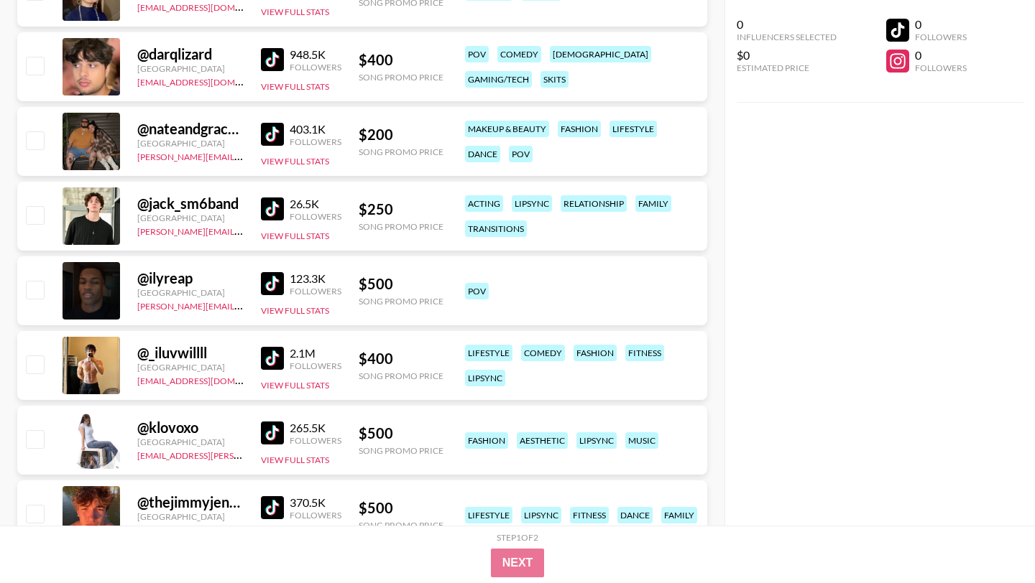
click at [269, 213] on img at bounding box center [272, 209] width 23 height 23
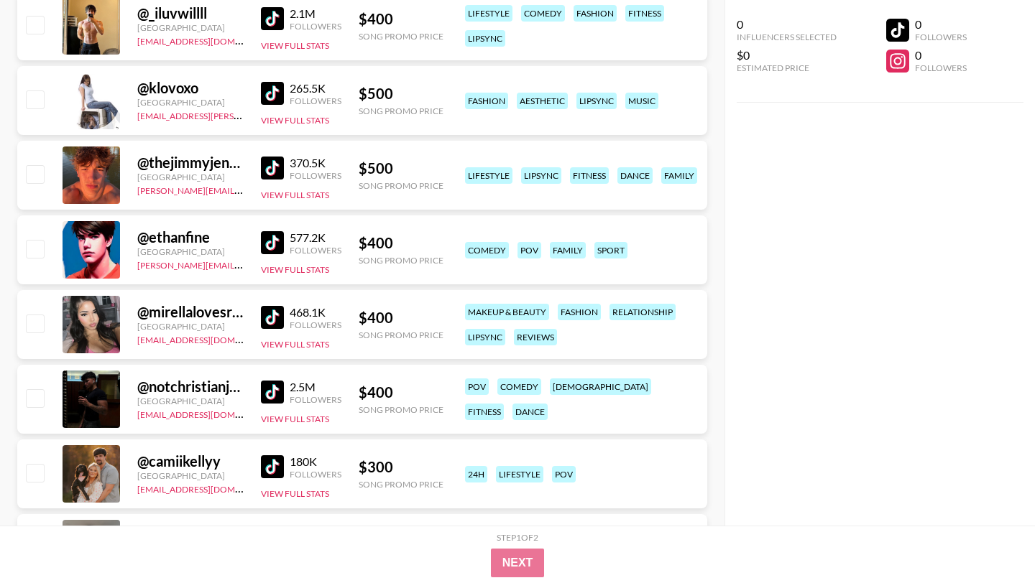
scroll to position [3211, 0]
click at [270, 90] on img at bounding box center [272, 92] width 23 height 23
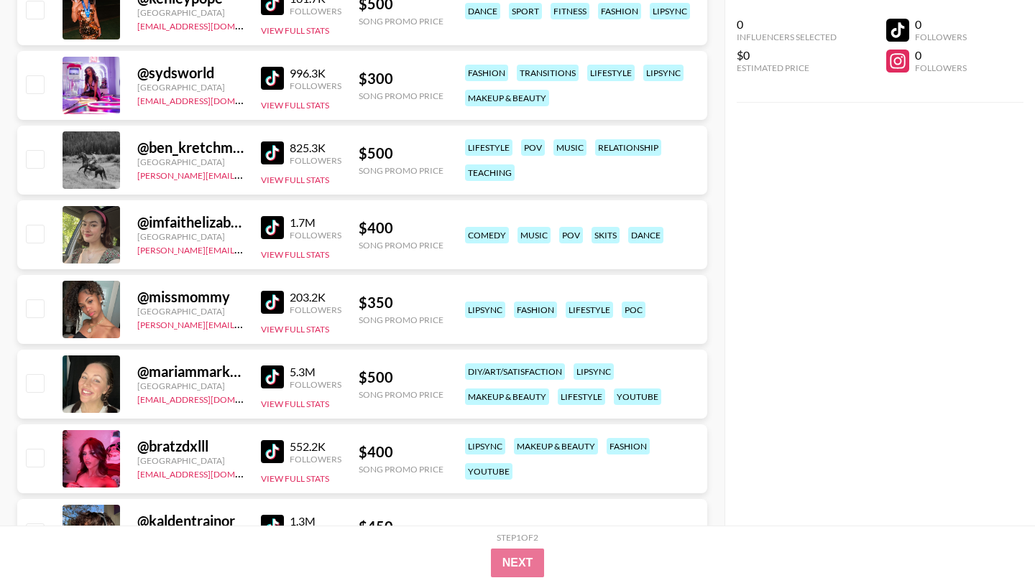
scroll to position [3825, 0]
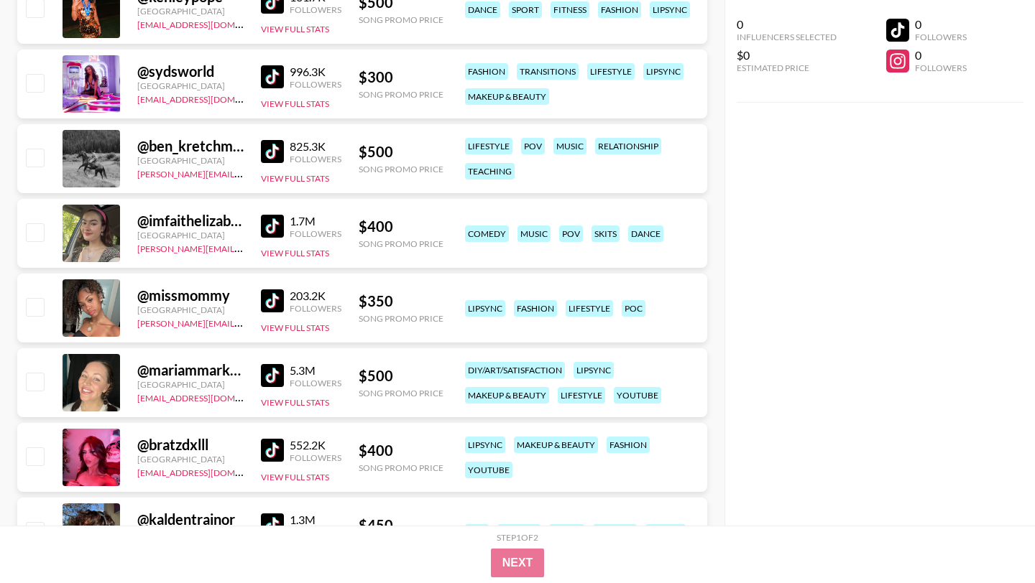
click at [275, 226] on img at bounding box center [272, 226] width 23 height 23
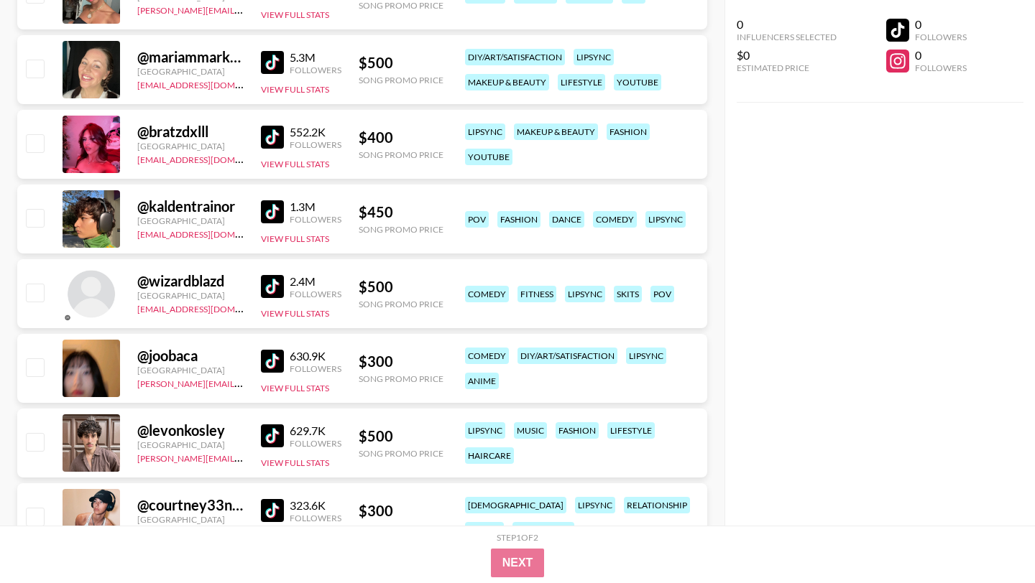
scroll to position [4196, 0]
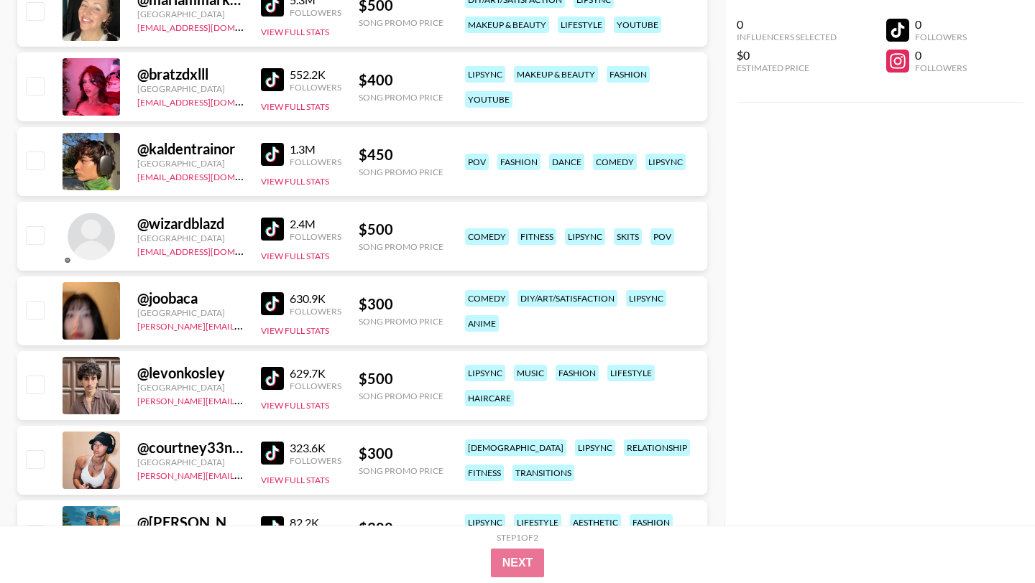
click at [268, 80] on img at bounding box center [272, 79] width 23 height 23
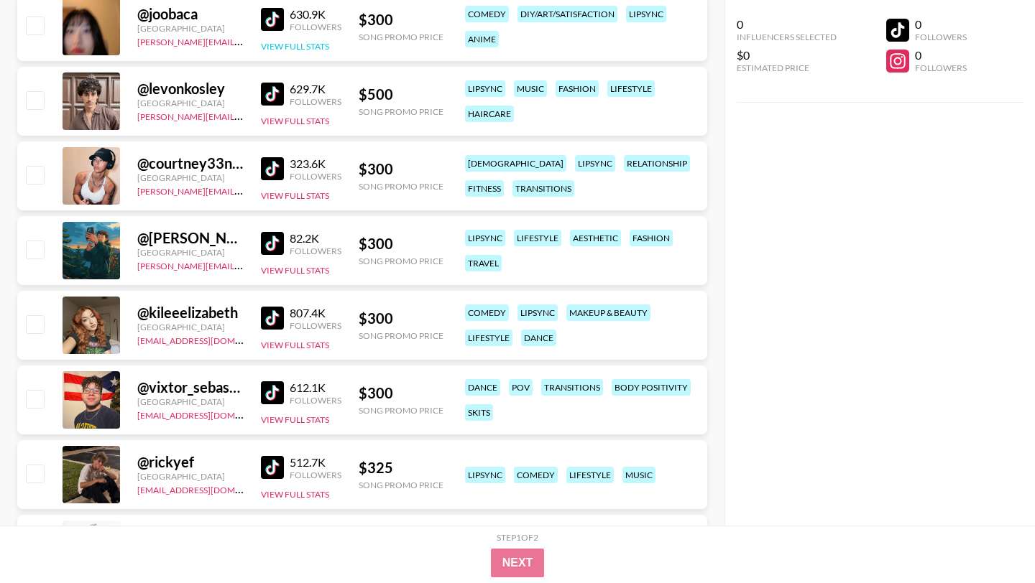
scroll to position [4497, 0]
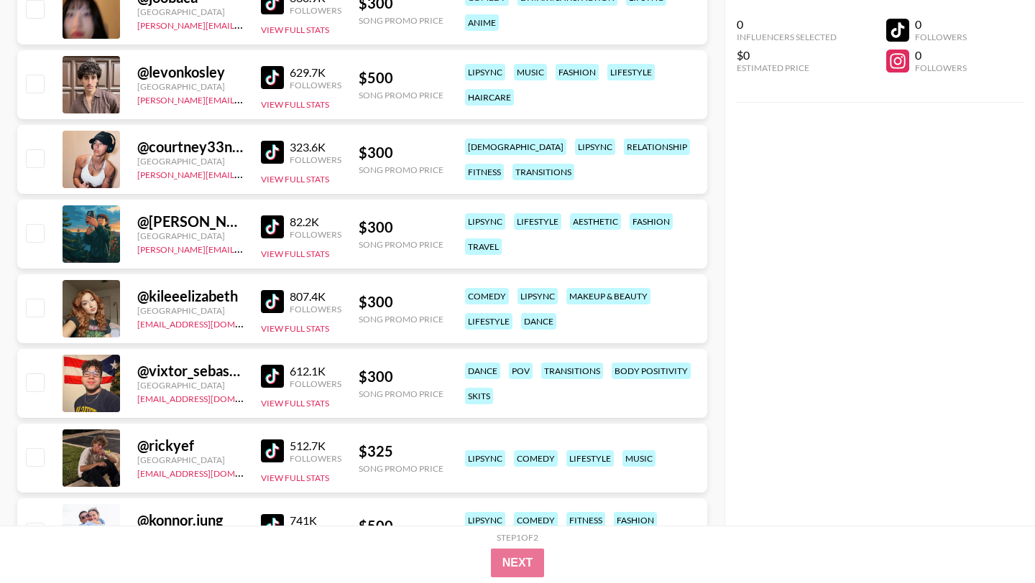
click at [273, 300] on img at bounding box center [272, 301] width 23 height 23
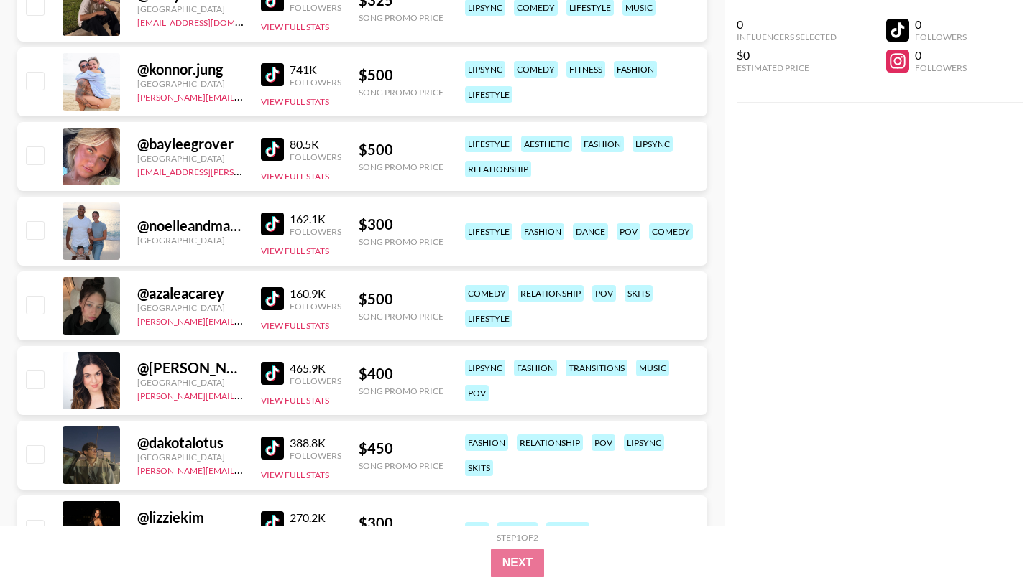
scroll to position [4954, 0]
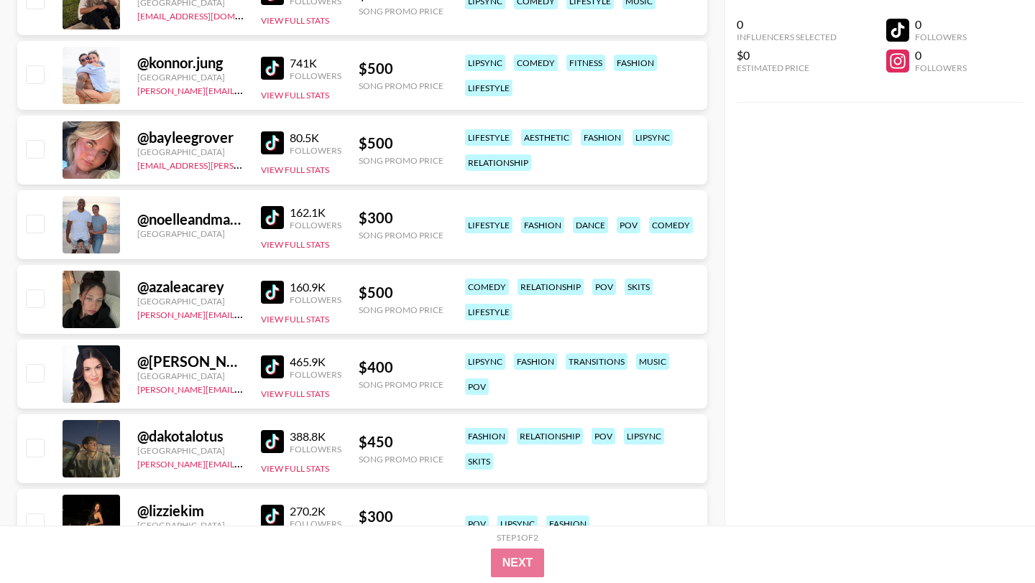
click at [276, 142] on img at bounding box center [272, 142] width 23 height 23
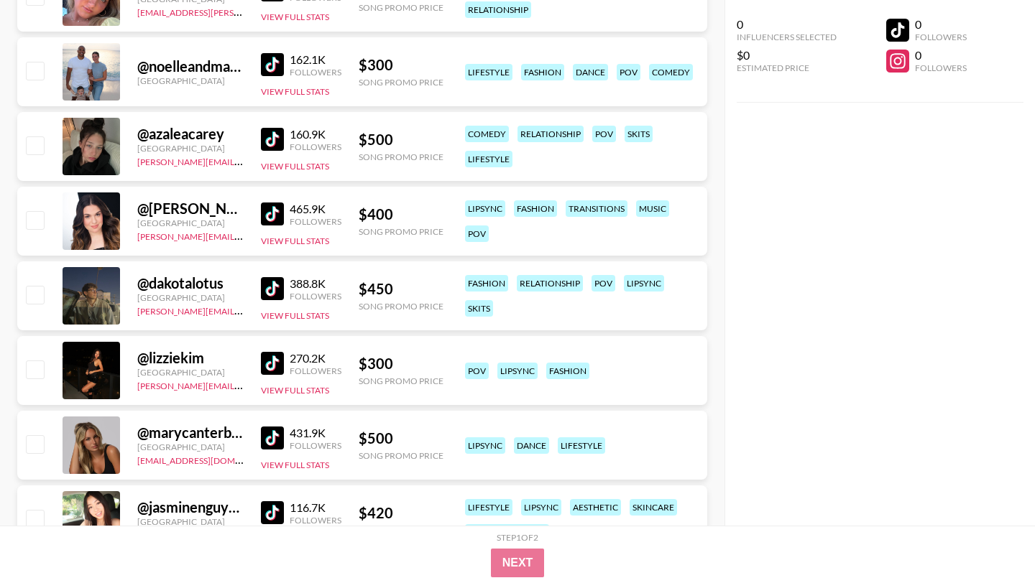
scroll to position [5109, 0]
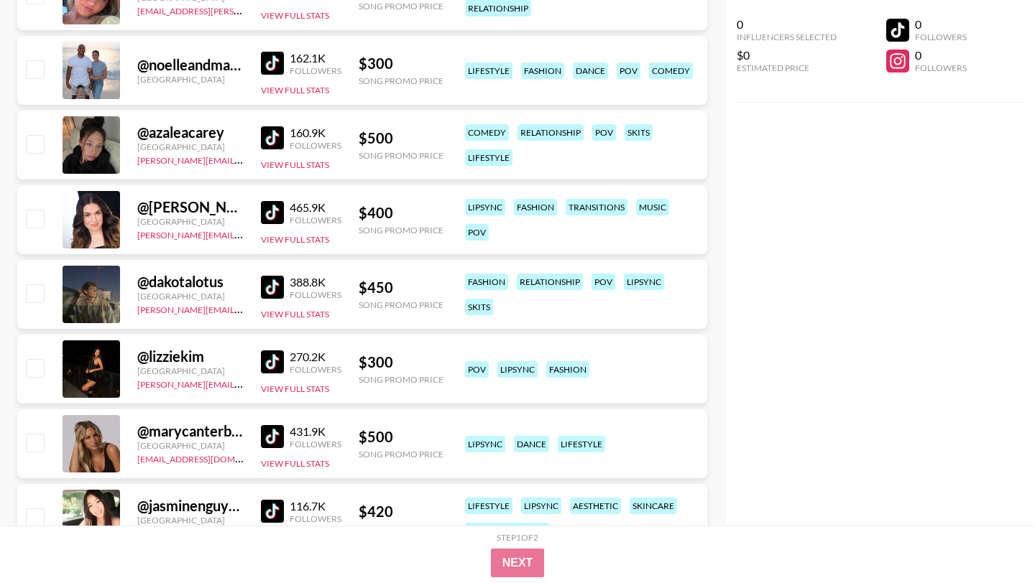
click at [267, 137] on img at bounding box center [272, 137] width 23 height 23
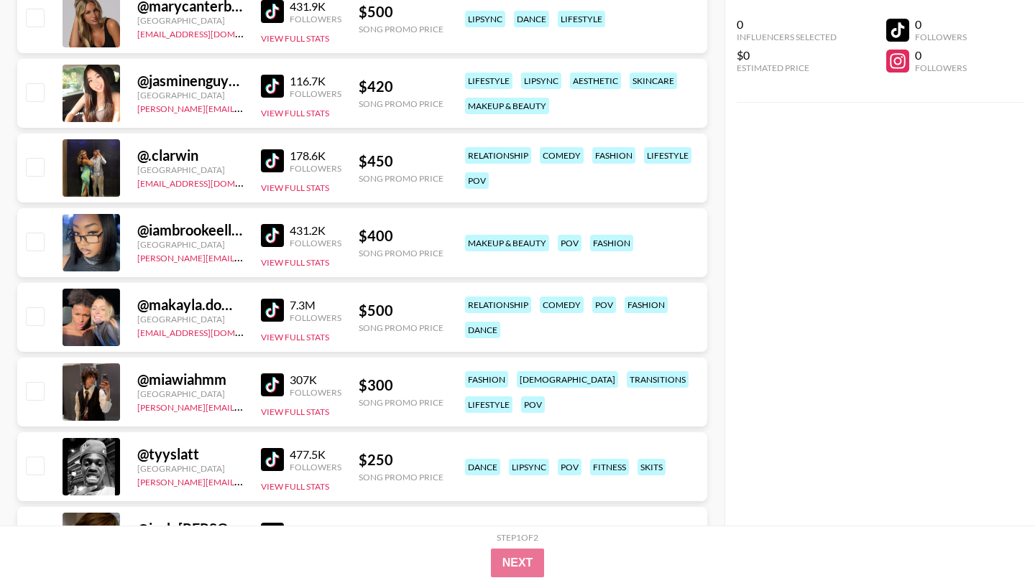
scroll to position [5579, 0]
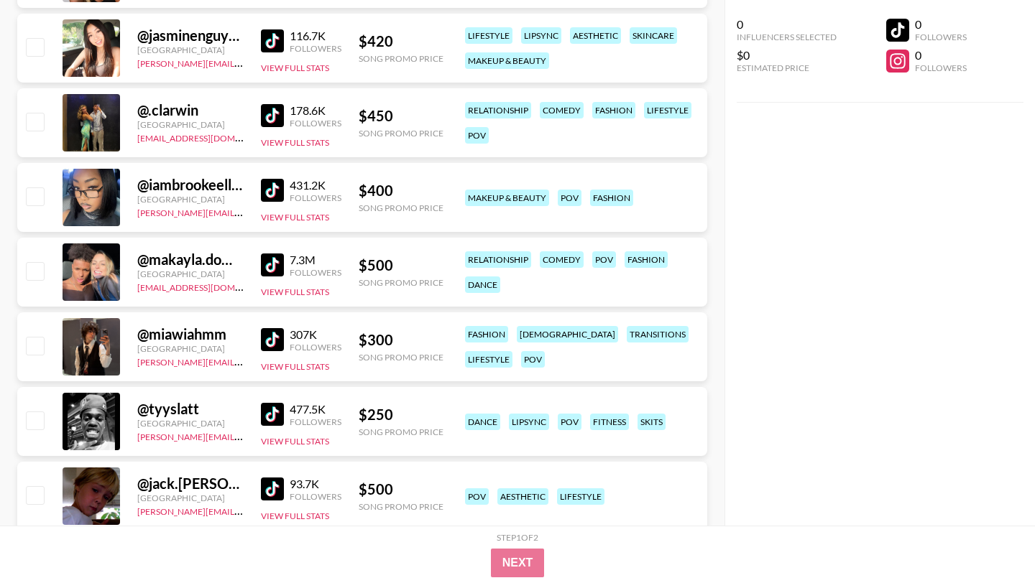
click at [277, 118] on img at bounding box center [272, 115] width 23 height 23
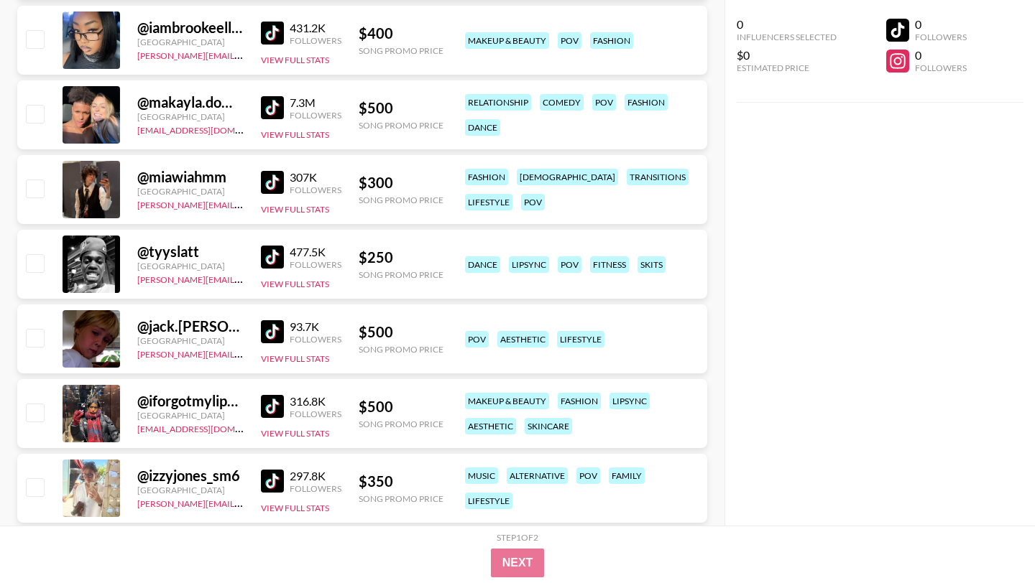
scroll to position [5740, 0]
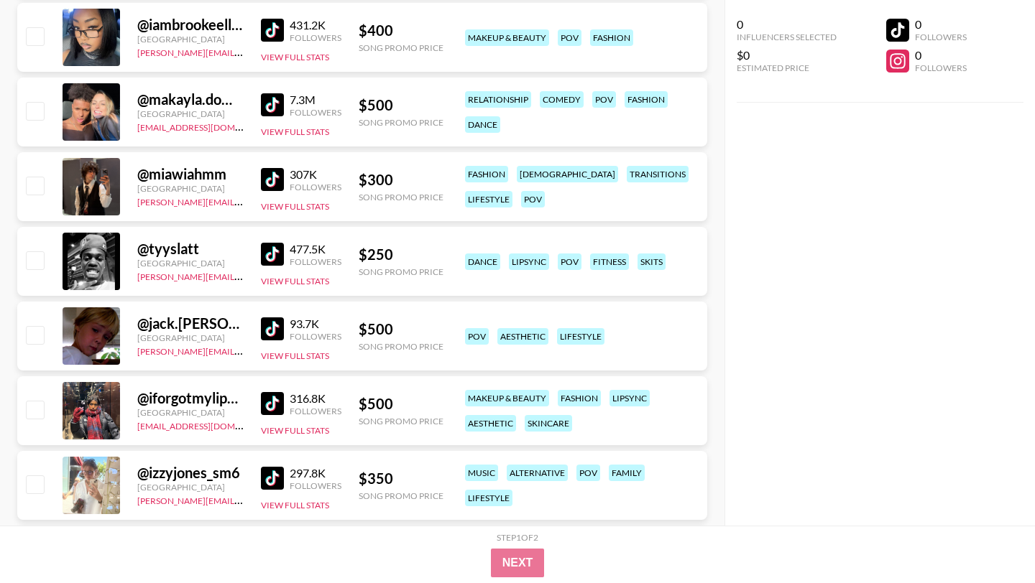
click at [272, 181] on img at bounding box center [272, 179] width 23 height 23
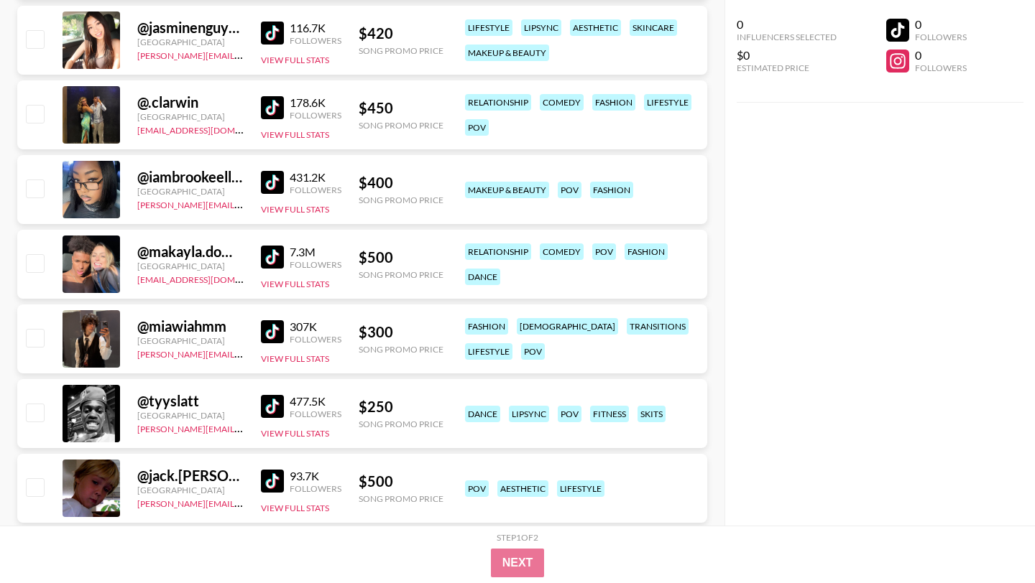
scroll to position [6161, 0]
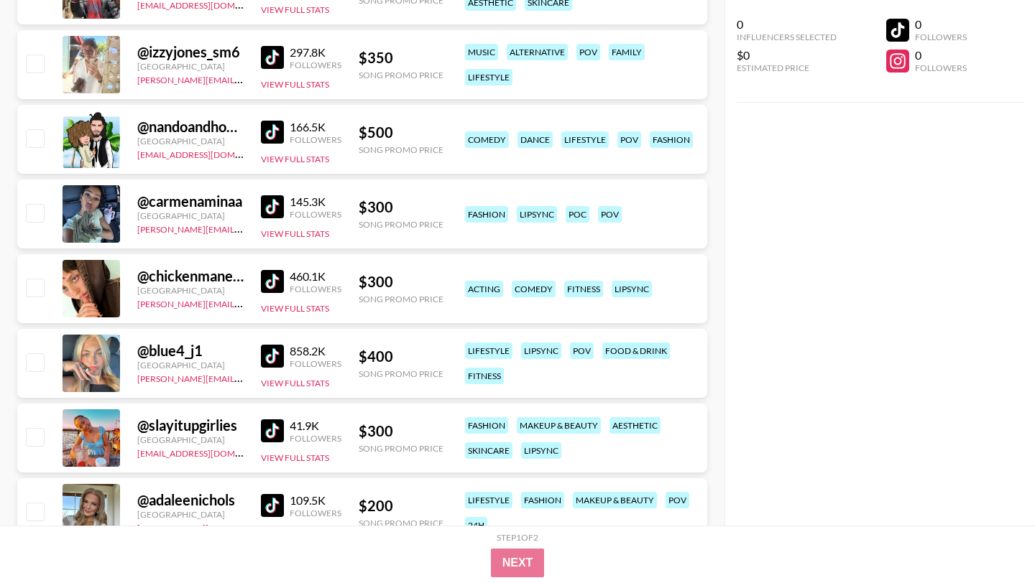
click at [268, 273] on img at bounding box center [272, 281] width 23 height 23
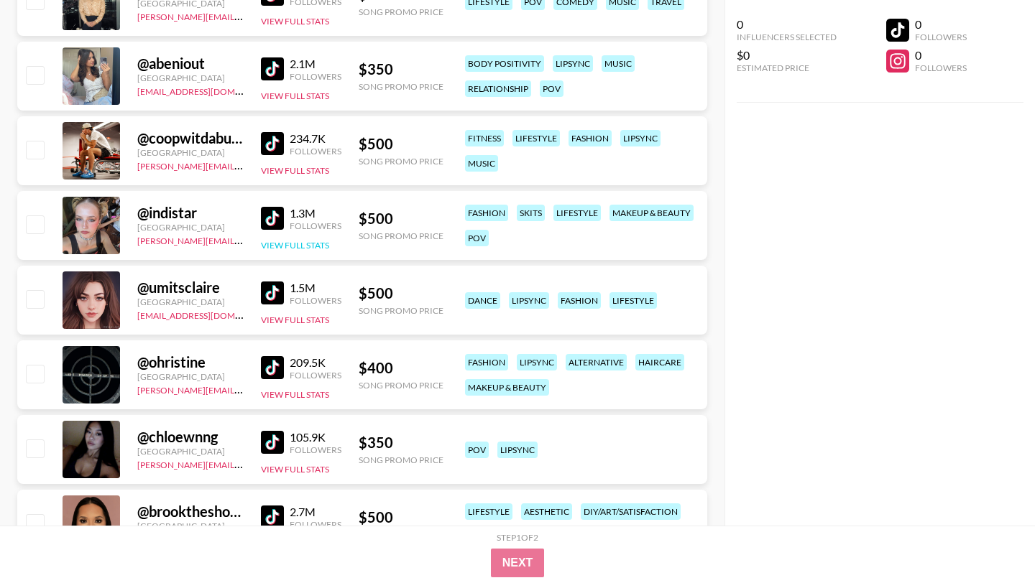
scroll to position [6903, 0]
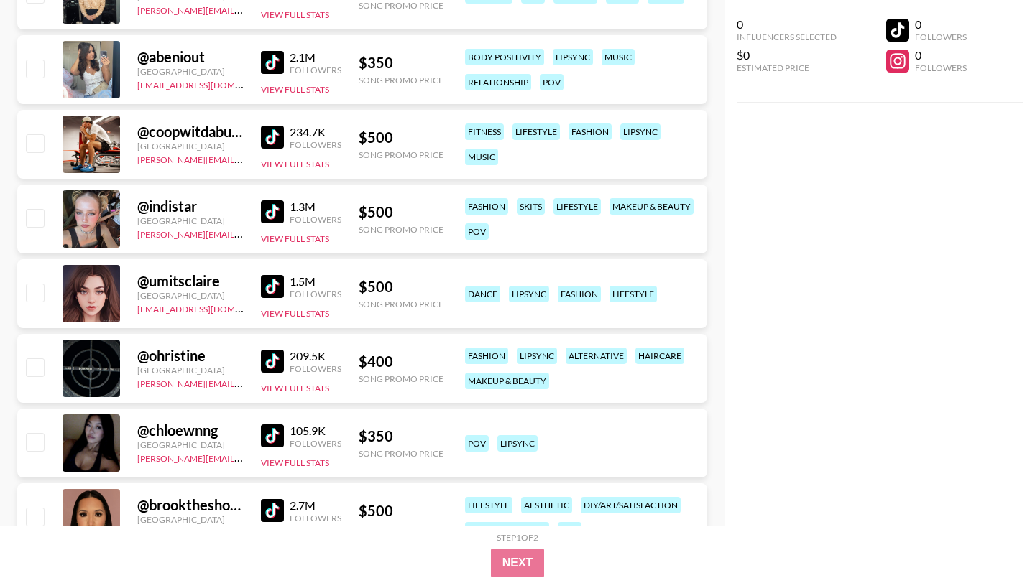
click at [272, 213] on img at bounding box center [272, 211] width 23 height 23
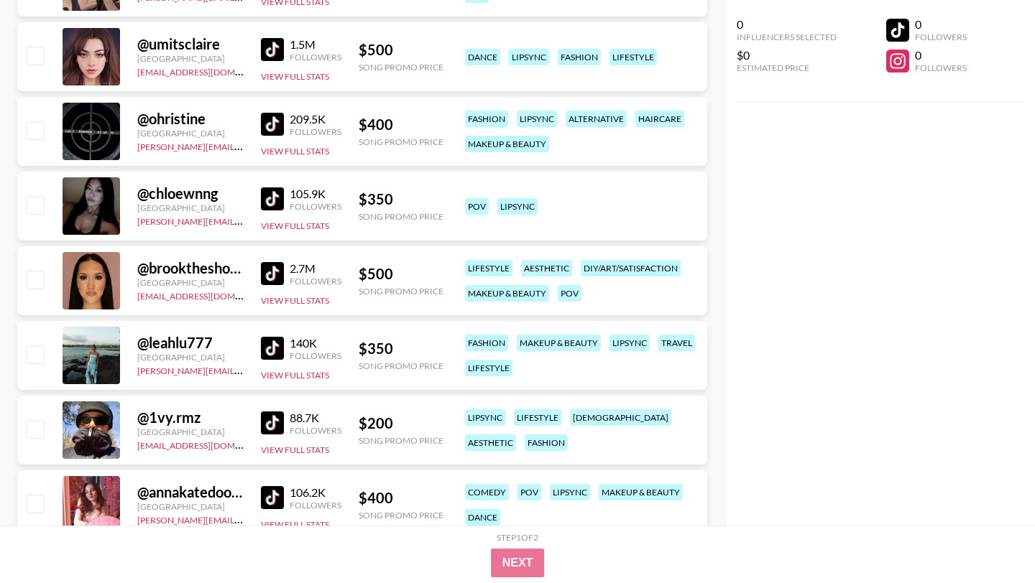
click at [273, 190] on img at bounding box center [272, 199] width 23 height 23
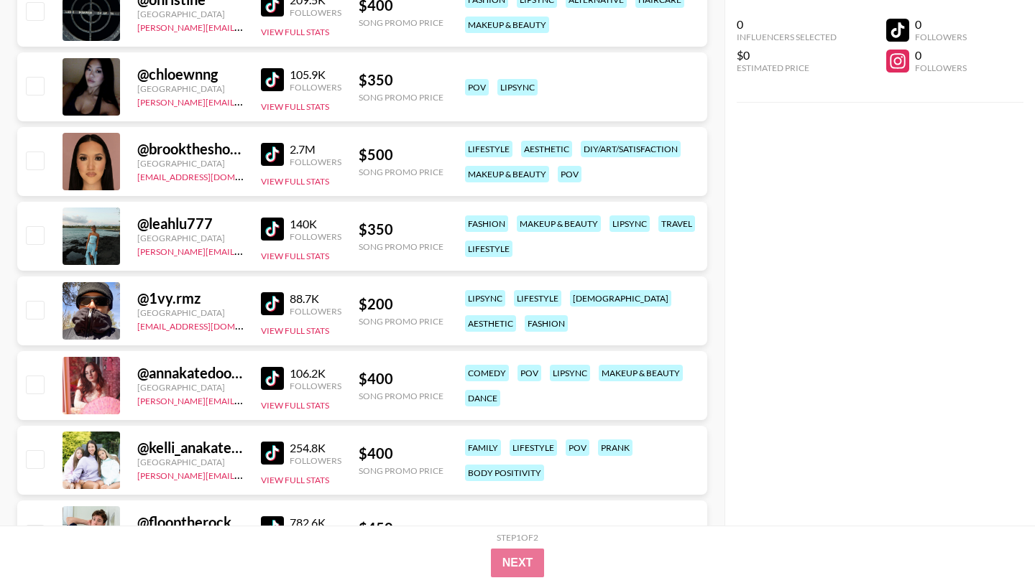
scroll to position [7415, 0]
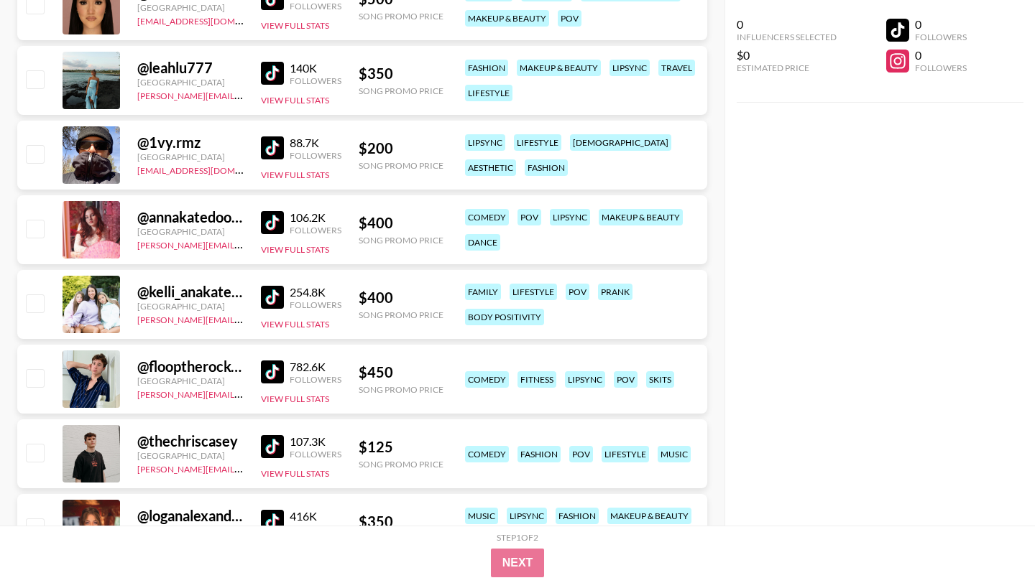
click at [271, 219] on img at bounding box center [272, 222] width 23 height 23
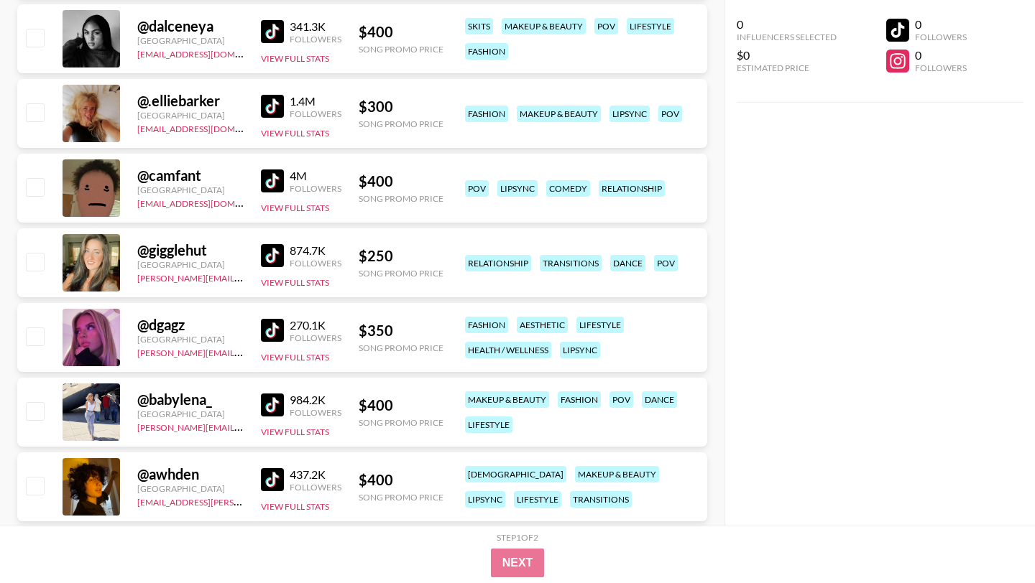
scroll to position [8355, 0]
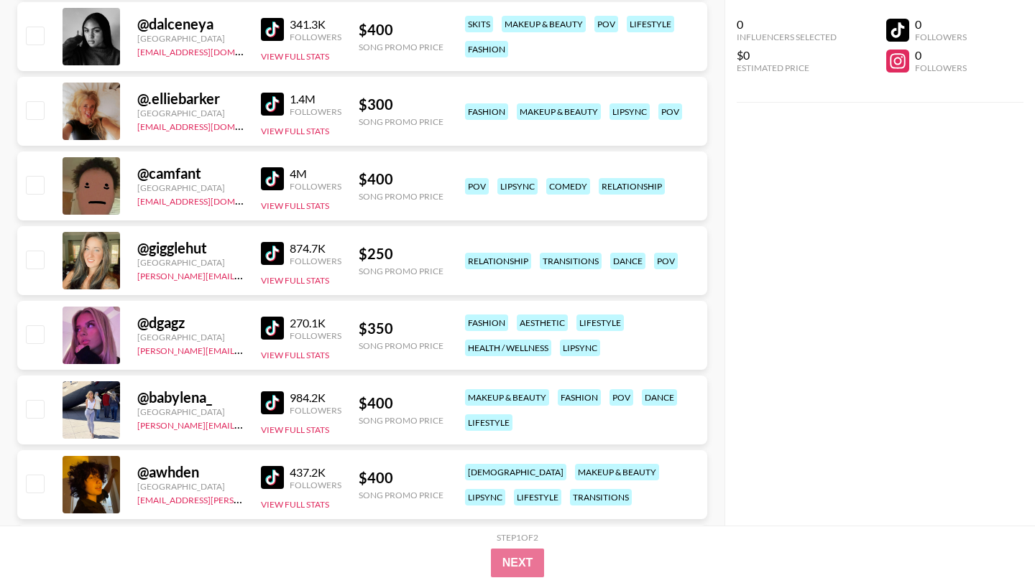
click at [279, 103] on img at bounding box center [272, 104] width 23 height 23
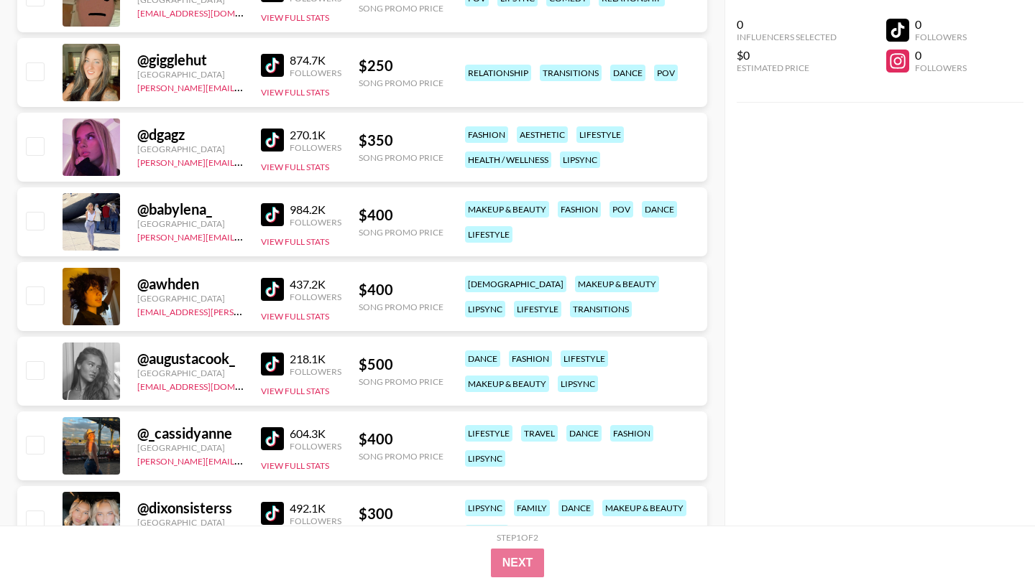
scroll to position [8555, 0]
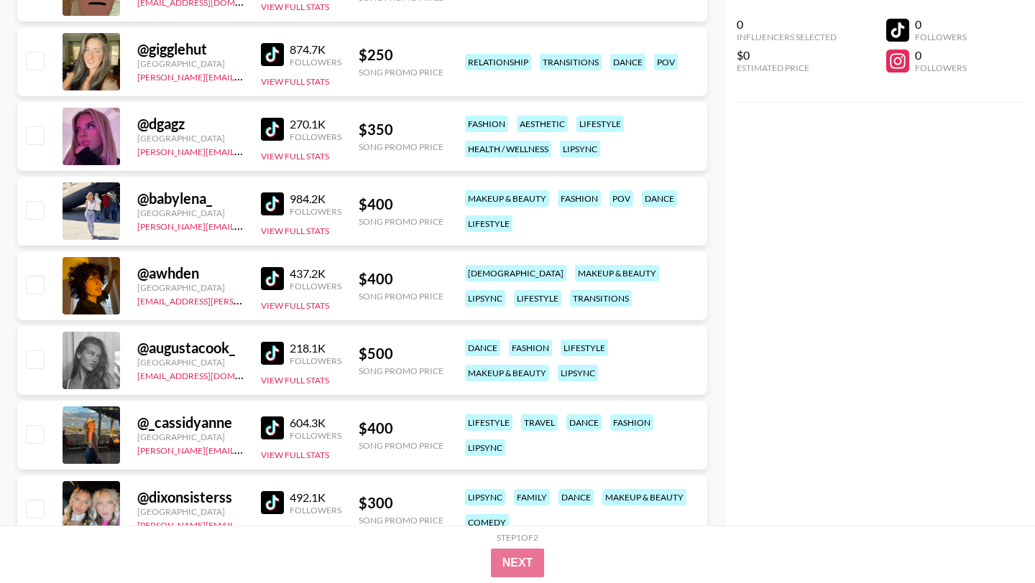
click at [257, 276] on div "@ awhden [GEOGRAPHIC_DATA] [EMAIL_ADDRESS][PERSON_NAME][DOMAIN_NAME] 437.2K Fol…" at bounding box center [362, 285] width 690 height 69
click at [272, 275] on img at bounding box center [272, 278] width 23 height 23
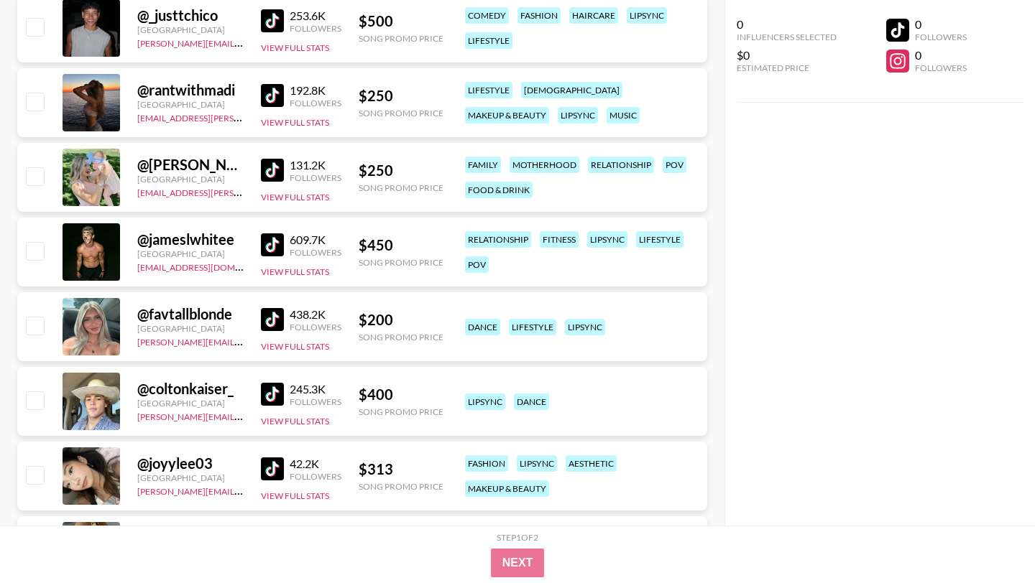
scroll to position [9587, 0]
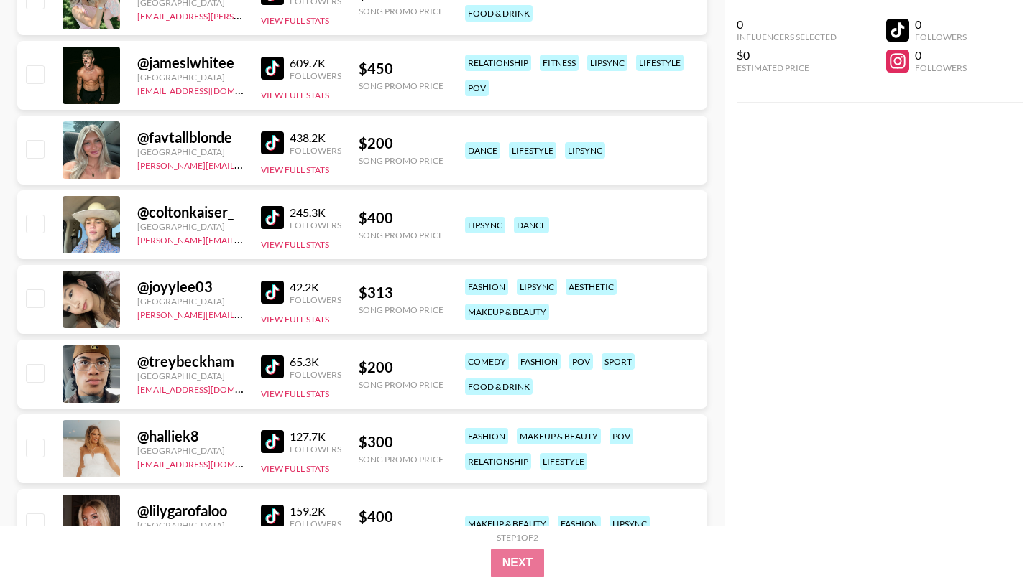
click at [273, 289] on img at bounding box center [272, 292] width 23 height 23
